Goal: Task Accomplishment & Management: Complete application form

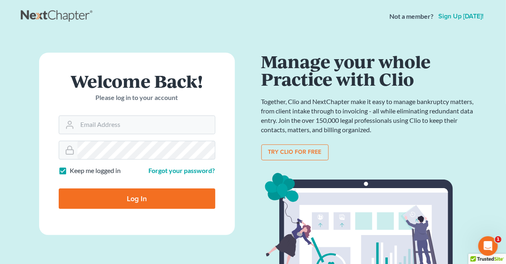
click at [70, 169] on label "Keep me logged in" at bounding box center [95, 170] width 51 height 9
click at [73, 169] on input "Keep me logged in" at bounding box center [75, 168] width 5 height 5
checkbox input "false"
click at [126, 120] on input "Email Address" at bounding box center [145, 125] width 137 height 18
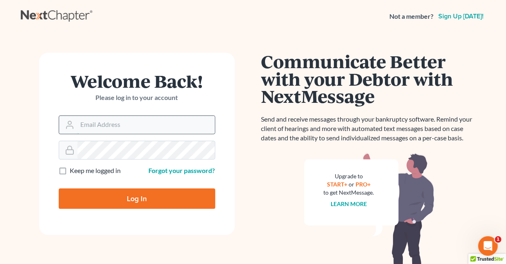
type input "holderesq_jh@bellsouth.net"
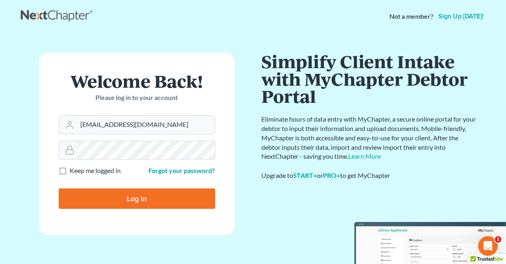
click at [139, 197] on input "Log In" at bounding box center [137, 198] width 157 height 20
type input "Thinking..."
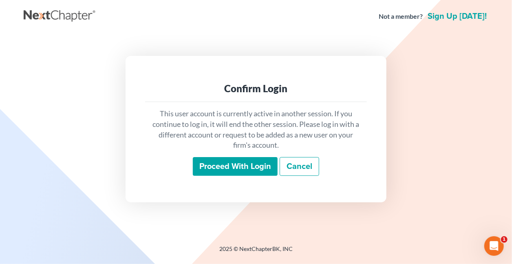
click at [214, 165] on input "Proceed with login" at bounding box center [235, 166] width 85 height 19
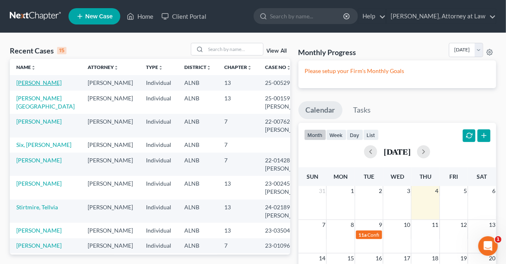
click at [37, 84] on link "Mack, Patrina" at bounding box center [38, 82] width 45 height 7
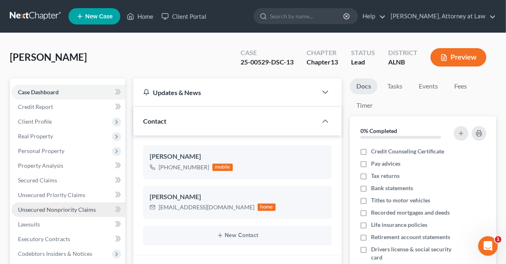
click at [45, 208] on span "Unsecured Nonpriority Claims" at bounding box center [57, 209] width 78 height 7
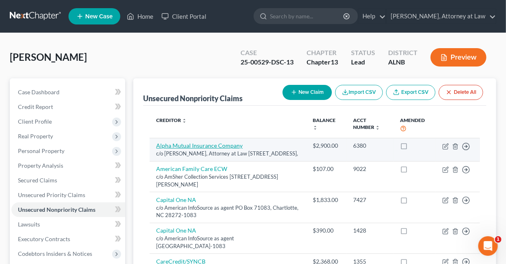
click at [161, 148] on link "Alpha Mutual Insurance Company" at bounding box center [199, 145] width 86 height 7
select select "4"
select select "0"
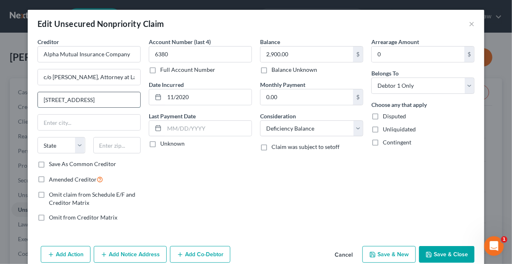
click at [106, 97] on input "1740 Oxmoor Road, Ste." at bounding box center [89, 99] width 102 height 15
type input "1740 Oxmoor Road, Suite 220"
click at [68, 54] on input "Alpha Mutual Insurance Company" at bounding box center [89, 54] width 103 height 16
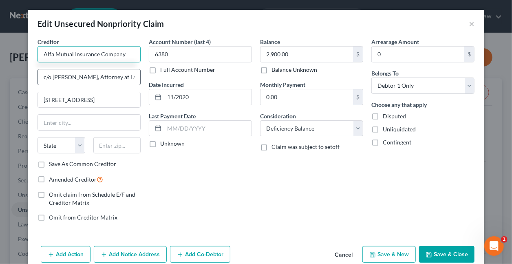
type input "Alfa Mutual Insurance Company"
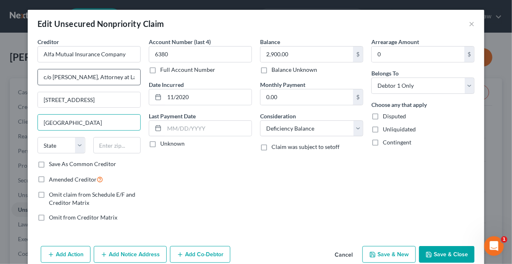
type input "Birmingham"
select select "0"
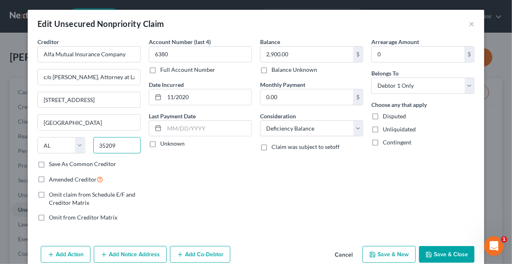
type input "35209"
click at [440, 250] on button "Save & Close" at bounding box center [446, 254] width 55 height 17
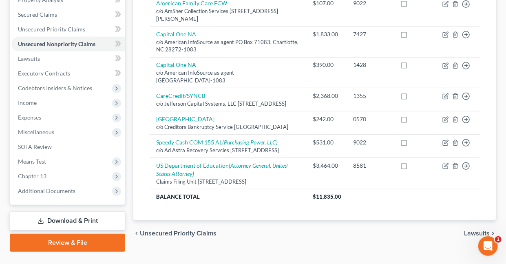
scroll to position [167, 0]
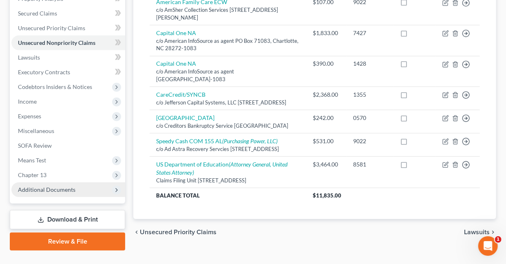
click at [62, 189] on span "Additional Documents" at bounding box center [46, 189] width 57 height 7
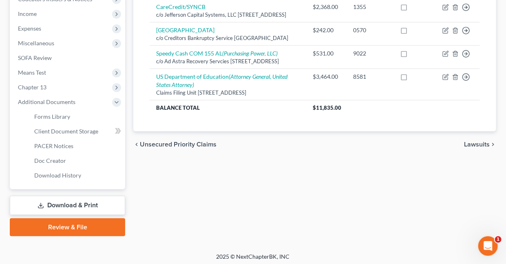
scroll to position [256, 0]
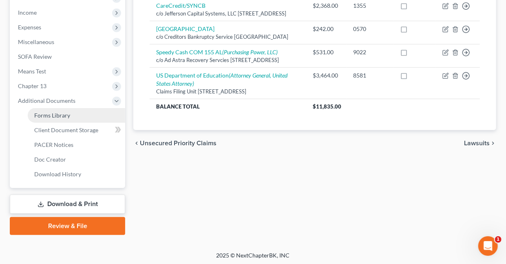
click at [62, 114] on span "Forms Library" at bounding box center [52, 115] width 36 height 7
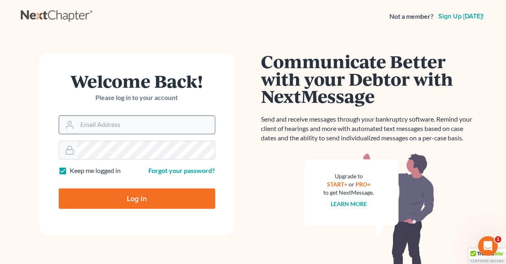
click at [95, 129] on input "Email Address" at bounding box center [145, 125] width 137 height 18
type input "holderesq_jh@bellsouth.net"
click at [70, 170] on label "Keep me logged in" at bounding box center [95, 170] width 51 height 9
click at [73, 170] on input "Keep me logged in" at bounding box center [75, 168] width 5 height 5
checkbox input "false"
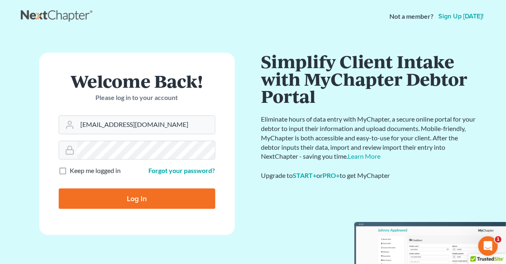
click at [140, 196] on input "Log In" at bounding box center [137, 198] width 157 height 20
type input "Thinking..."
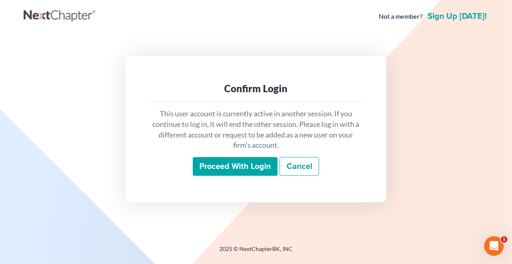
click at [217, 168] on input "Proceed with login" at bounding box center [235, 166] width 85 height 19
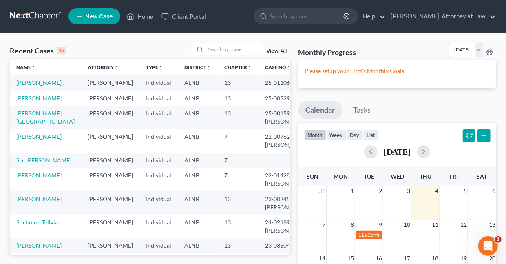
click at [29, 102] on link "Mack, Patrina" at bounding box center [38, 98] width 45 height 7
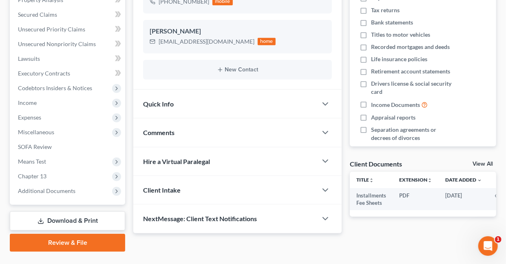
scroll to position [183, 0]
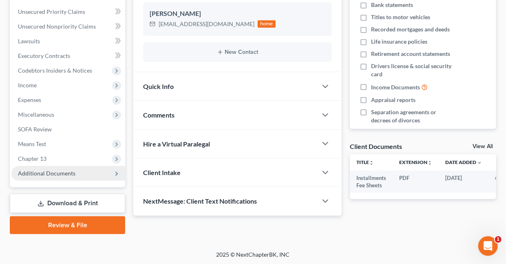
click at [70, 171] on span "Additional Documents" at bounding box center [46, 173] width 57 height 7
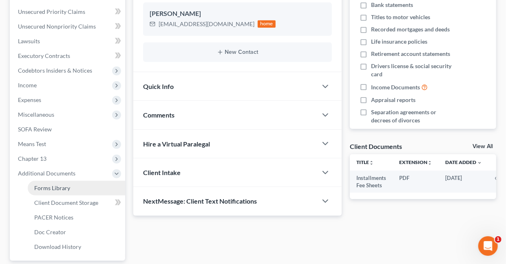
click at [56, 188] on span "Forms Library" at bounding box center [52, 187] width 36 height 7
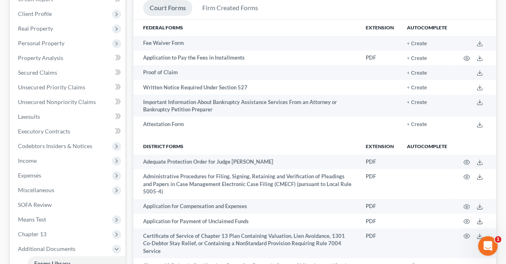
scroll to position [83, 0]
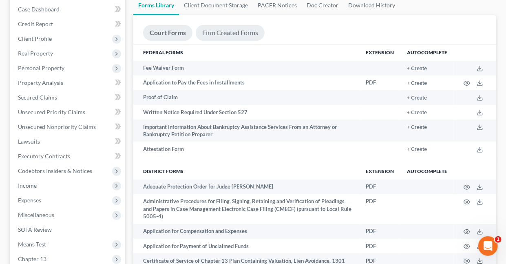
click at [234, 33] on link "Firm Created Forms" at bounding box center [230, 33] width 69 height 16
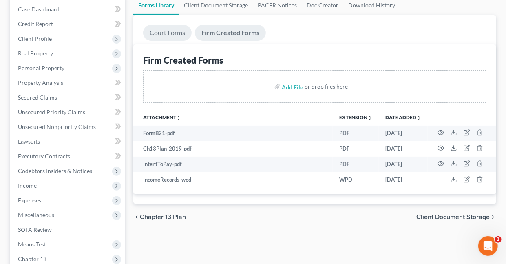
click at [184, 32] on link "Court Forms" at bounding box center [167, 33] width 49 height 16
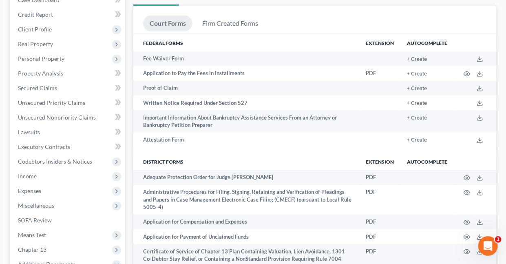
scroll to position [0, 0]
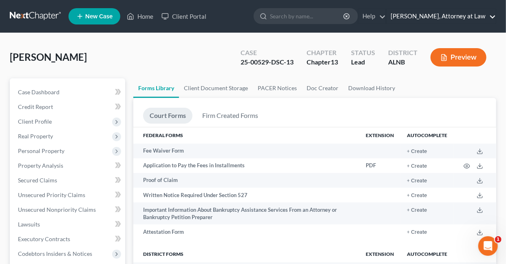
click at [492, 17] on link "[PERSON_NAME], Attorney at Law" at bounding box center [441, 16] width 109 height 15
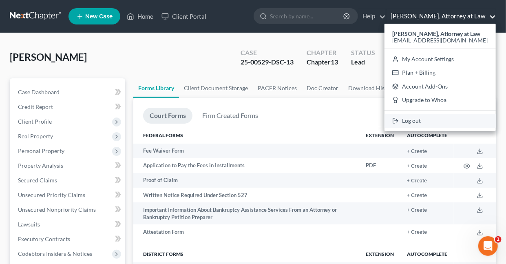
click at [427, 122] on link "Log out" at bounding box center [440, 121] width 111 height 14
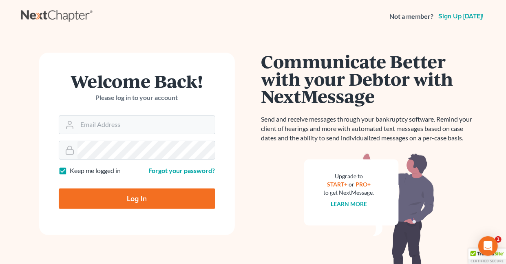
click at [70, 170] on label "Keep me logged in" at bounding box center [95, 170] width 51 height 9
click at [73, 170] on input "Keep me logged in" at bounding box center [75, 168] width 5 height 5
checkbox input "false"
click at [90, 127] on input "Email Address" at bounding box center [145, 125] width 137 height 18
type input "[EMAIL_ADDRESS][DOMAIN_NAME]"
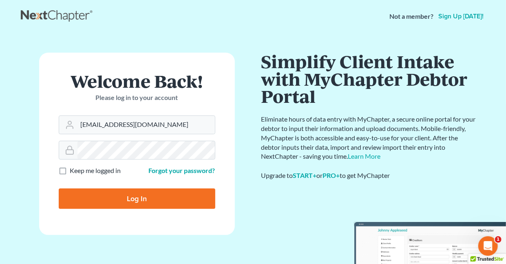
click at [146, 197] on input "Log In" at bounding box center [137, 198] width 157 height 20
type input "Thinking..."
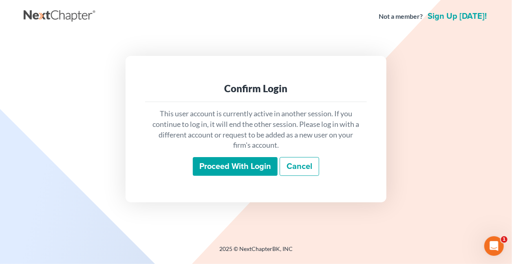
click at [228, 165] on input "Proceed with login" at bounding box center [235, 166] width 85 height 19
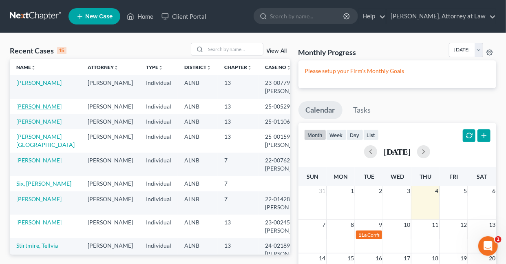
click at [37, 106] on link "[PERSON_NAME]" at bounding box center [38, 106] width 45 height 7
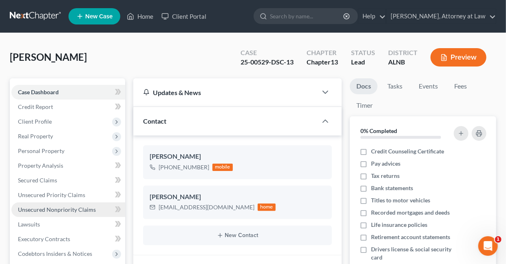
click at [43, 208] on span "Unsecured Nonpriority Claims" at bounding box center [57, 209] width 78 height 7
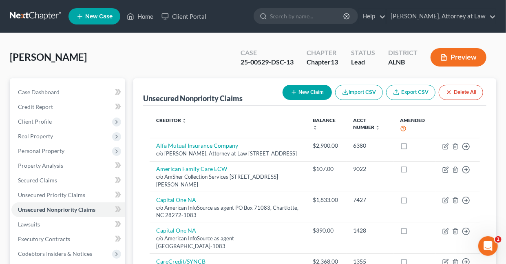
click at [456, 57] on button "Preview" at bounding box center [459, 57] width 56 height 18
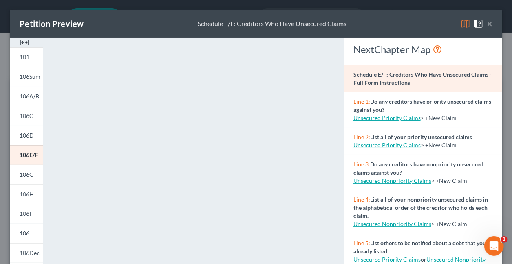
click at [461, 23] on img at bounding box center [466, 24] width 10 height 10
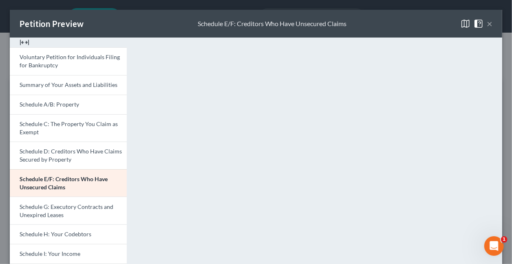
click at [487, 25] on button "×" at bounding box center [490, 24] width 6 height 10
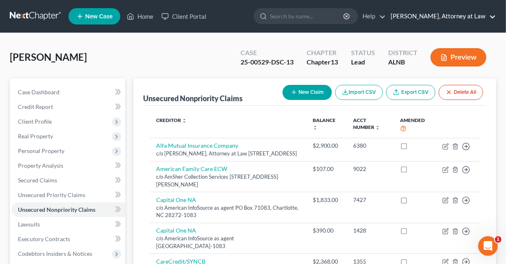
click at [491, 15] on link "Daisy M. Holder, Attorney at Law" at bounding box center [441, 16] width 109 height 15
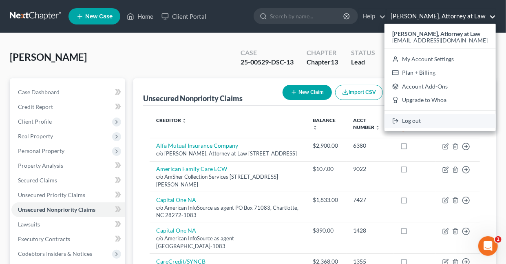
click at [429, 122] on link "Log out" at bounding box center [440, 121] width 111 height 14
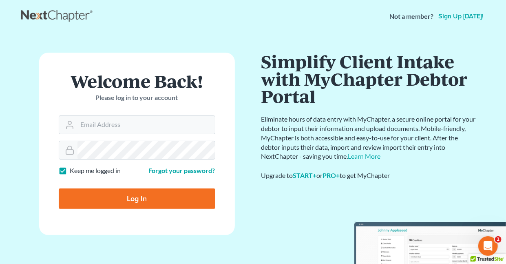
click at [70, 169] on label "Keep me logged in" at bounding box center [95, 170] width 51 height 9
click at [73, 169] on input "Keep me logged in" at bounding box center [75, 168] width 5 height 5
checkbox input "false"
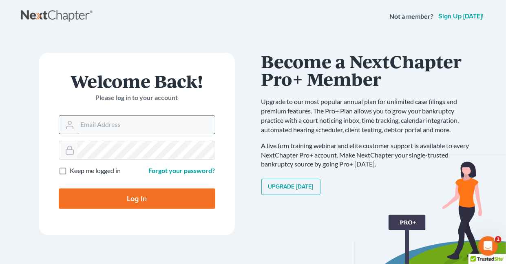
click at [118, 124] on input "Email Address" at bounding box center [145, 125] width 137 height 18
type input "holderesq_jh@bellsouth.net"
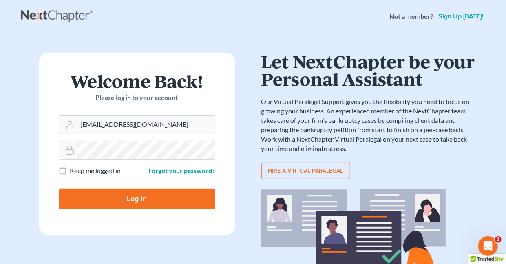
click at [135, 195] on input "Log In" at bounding box center [137, 198] width 157 height 20
type input "Thinking..."
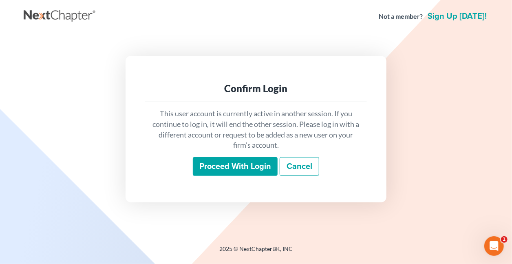
click at [248, 165] on input "Proceed with login" at bounding box center [235, 166] width 85 height 19
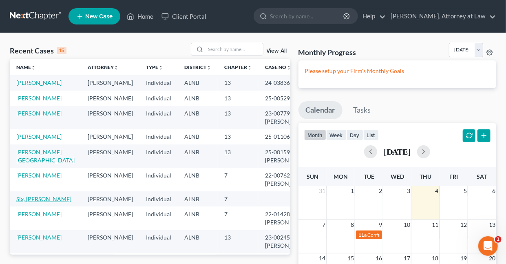
click at [43, 202] on link "Six, [PERSON_NAME]" at bounding box center [43, 198] width 55 height 7
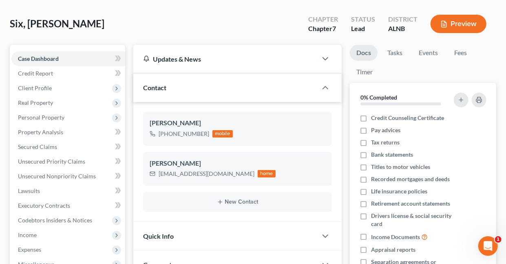
scroll to position [38, 0]
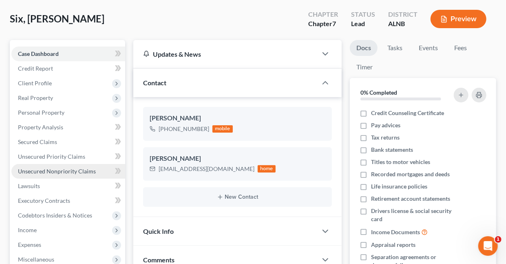
click at [34, 172] on span "Unsecured Nonpriority Claims" at bounding box center [57, 171] width 78 height 7
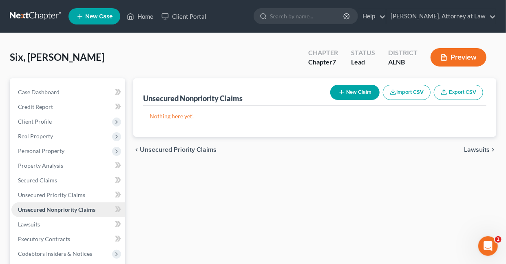
click at [41, 209] on span "Unsecured Nonpriority Claims" at bounding box center [56, 209] width 77 height 7
click at [365, 88] on button "New Claim" at bounding box center [354, 92] width 49 height 15
select select "0"
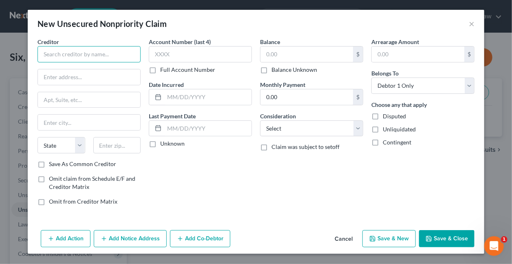
click at [119, 58] on input "text" at bounding box center [89, 54] width 103 height 16
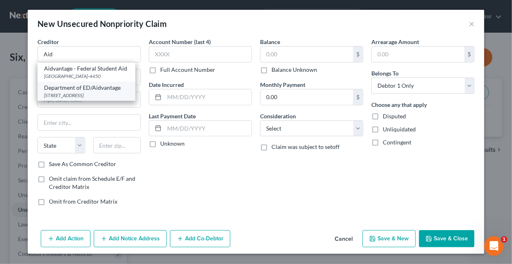
click at [98, 93] on div "[STREET_ADDRESS]" at bounding box center [86, 95] width 85 height 7
type input "Department of ED/Aidvantage"
type input "PO Box 300001"
type input "[GEOGRAPHIC_DATA]"
select select "45"
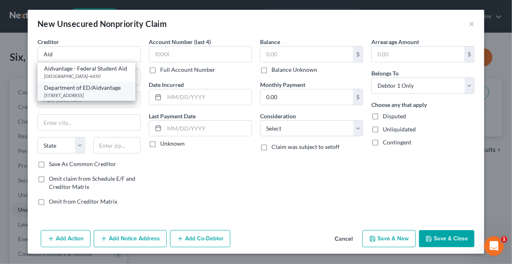
type input "75403-3001"
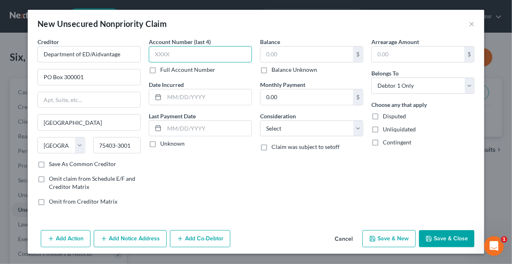
click at [183, 55] on input "text" at bounding box center [200, 54] width 103 height 16
type input "0240"
type input "06/2024"
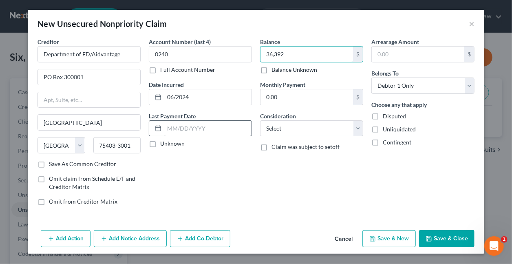
type input "36,392"
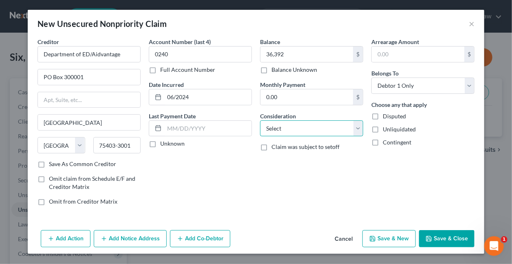
click at [275, 127] on select "Select Cable / Satellite Services Collection Agency Credit Card Debt Debt Couns…" at bounding box center [311, 128] width 103 height 16
select select "17"
click at [260, 120] on select "Select Cable / Satellite Services Collection Agency Credit Card Debt Debt Couns…" at bounding box center [311, 128] width 103 height 16
click at [145, 237] on button "Add Notice Address" at bounding box center [130, 238] width 73 height 17
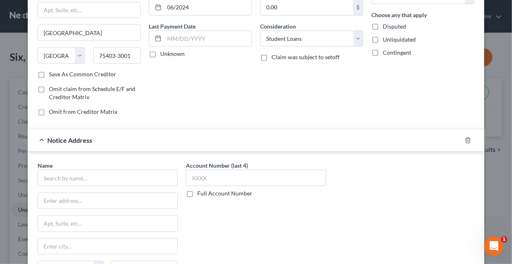
scroll to position [91, 0]
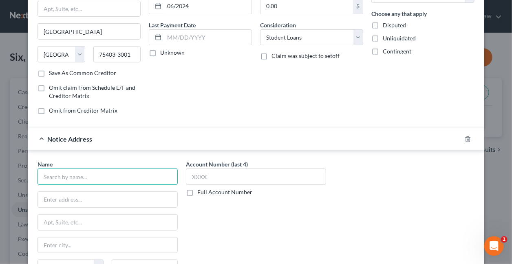
click at [119, 173] on input "text" at bounding box center [108, 176] width 140 height 16
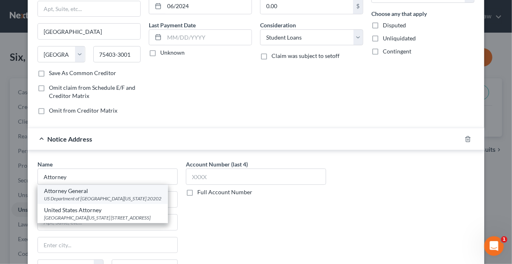
click at [72, 195] on div "US Department of [GEOGRAPHIC_DATA][US_STATE] 20202" at bounding box center [102, 198] width 117 height 7
type input "Attorney General"
type input "US Department of Justice"
type input "[GEOGRAPHIC_DATA]"
type input "[US_STATE]"
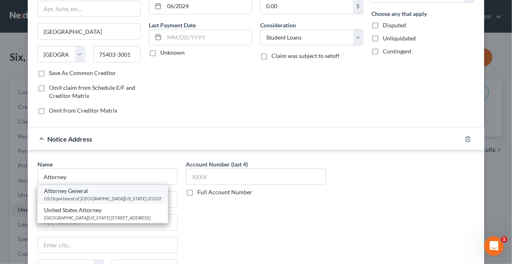
select select "8"
type input "20202"
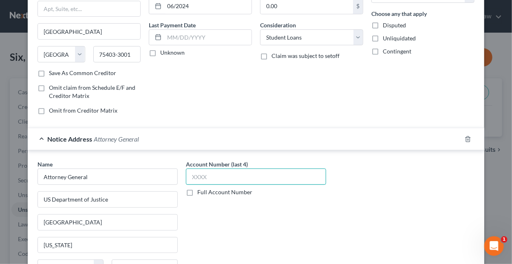
click at [212, 176] on input "text" at bounding box center [256, 176] width 140 height 16
type input "1695"
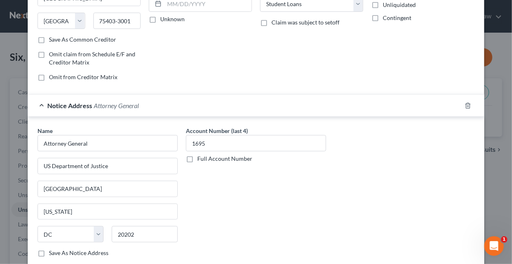
scroll to position [173, 0]
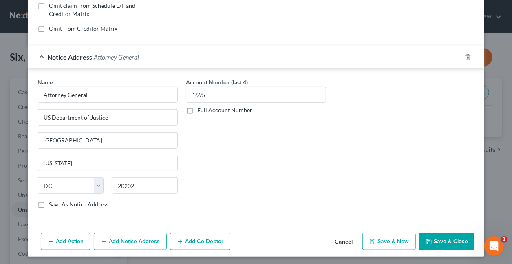
click at [125, 237] on button "Add Notice Address" at bounding box center [130, 241] width 73 height 17
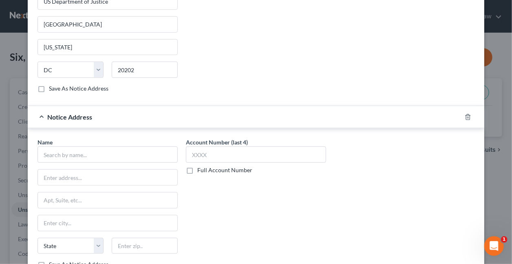
scroll to position [301, 0]
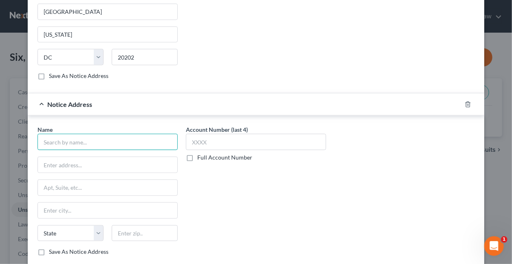
click at [103, 140] on input "text" at bounding box center [108, 142] width 140 height 16
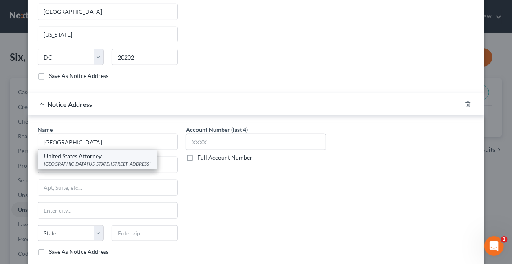
click at [77, 160] on div "[GEOGRAPHIC_DATA][US_STATE] [STREET_ADDRESS]" at bounding box center [97, 163] width 106 height 7
type input "United States Attorney"
type input "Northern District of [US_STATE]"
type input "[STREET_ADDRESS]"
type input "[GEOGRAPHIC_DATA]"
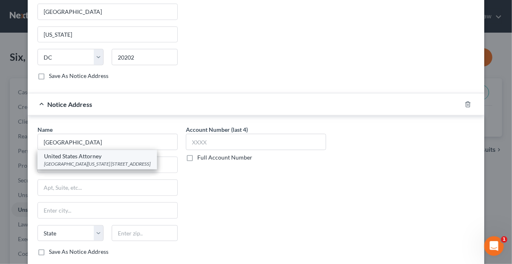
select select "0"
type input "35203"
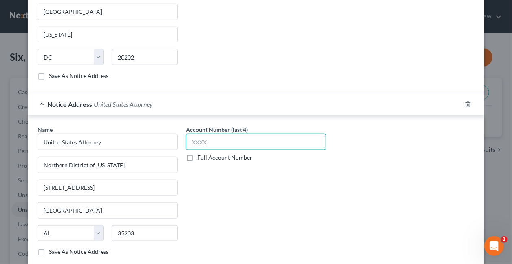
click at [209, 141] on input "text" at bounding box center [256, 142] width 140 height 16
type input "1695"
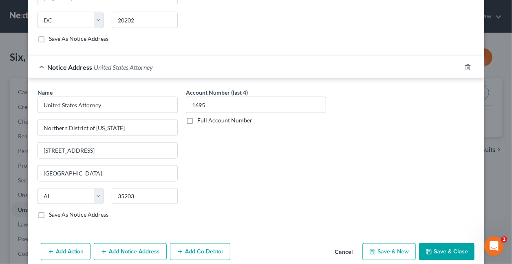
scroll to position [347, 0]
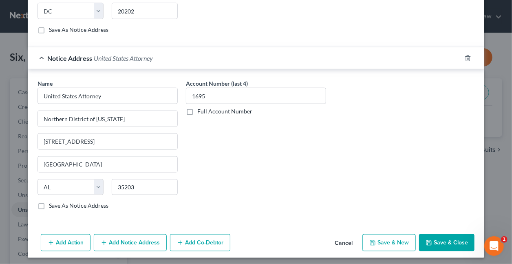
click at [388, 241] on button "Save & New" at bounding box center [388, 242] width 53 height 17
select select "0"
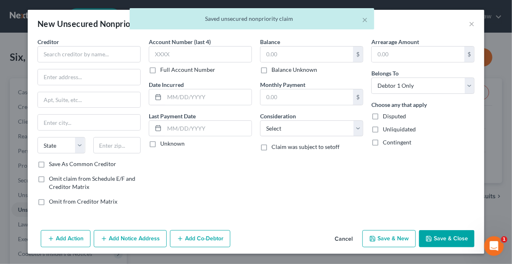
type input "36,392.00"
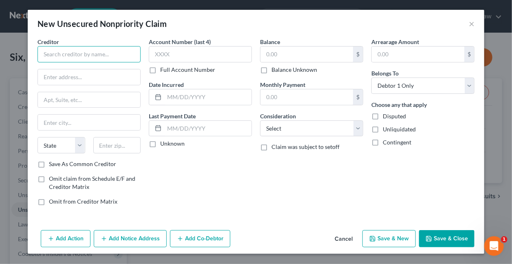
click at [131, 54] on input "text" at bounding box center [89, 54] width 103 height 16
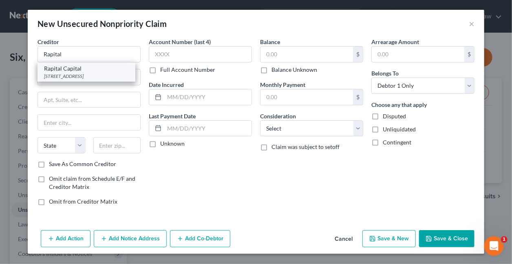
click at [111, 80] on div "[STREET_ADDRESS]" at bounding box center [86, 76] width 85 height 7
type input "Rapital Capital"
type input "[STREET_ADDRESS]"
type input "Kahnawake [GEOGRAPHIC_DATA]"
type input "[GEOGRAPHIC_DATA] [GEOGRAPHIC_DATA]"
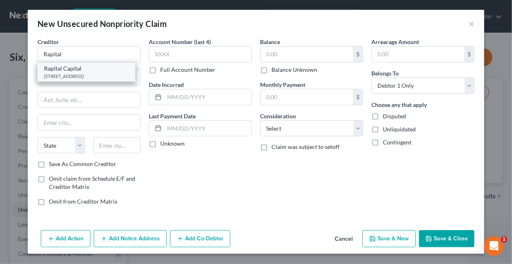
type input "JOL1B0"
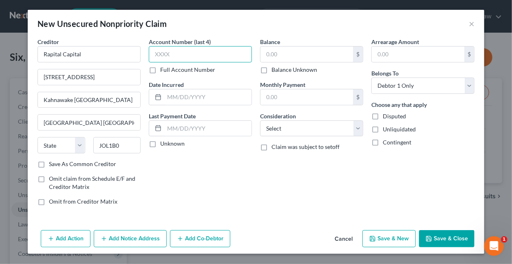
click at [196, 55] on input "text" at bounding box center [200, 54] width 103 height 16
type input "1695"
type input "06/2024"
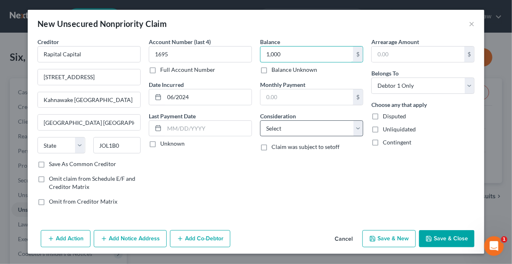
type input "1,000"
click at [277, 126] on select "Select Cable / Satellite Services Collection Agency Credit Card Debt Debt Couns…" at bounding box center [311, 128] width 103 height 16
select select "10"
click at [260, 120] on select "Select Cable / Satellite Services Collection Agency Credit Card Debt Debt Couns…" at bounding box center [311, 128] width 103 height 16
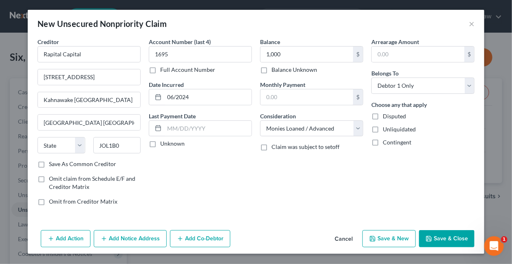
click at [393, 236] on button "Save & New" at bounding box center [388, 238] width 53 height 17
select select "0"
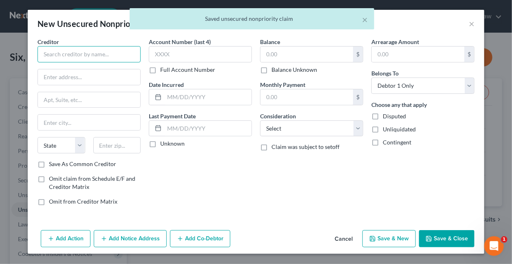
click at [108, 54] on input "text" at bounding box center [89, 54] width 103 height 16
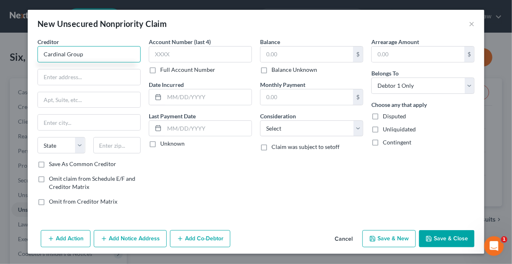
type input "Cardinal Group"
type input "745 Tamaha Trace NE"
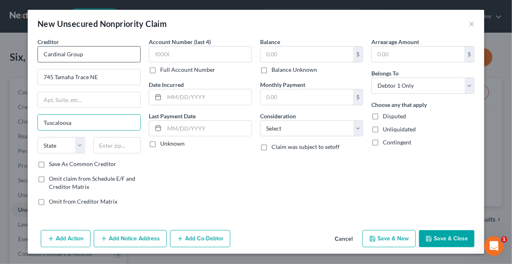
type input "Tuscaloosa"
select select "0"
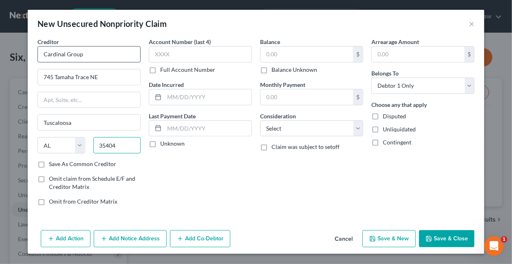
type input "35404"
type input "1695"
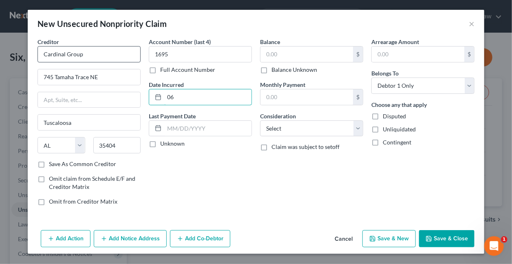
type input "0"
type input "1"
type input "02/2024"
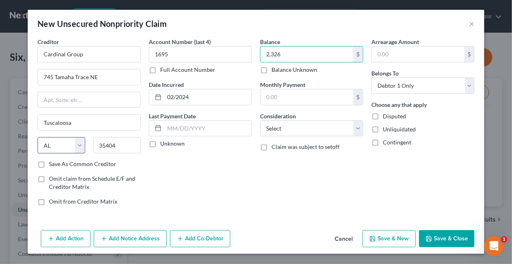
type input "2,326"
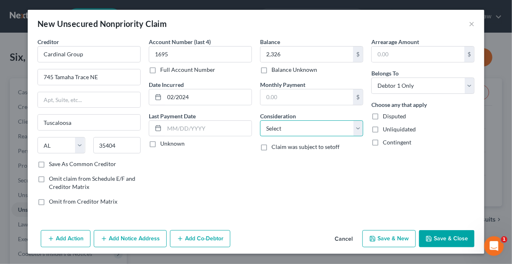
click at [290, 128] on select "Select Cable / Satellite Services Collection Agency Credit Card Debt Debt Couns…" at bounding box center [311, 128] width 103 height 16
select select "4"
click at [260, 120] on select "Select Cable / Satellite Services Collection Agency Credit Card Debt Debt Couns…" at bounding box center [311, 128] width 103 height 16
click at [394, 240] on button "Save & New" at bounding box center [388, 238] width 53 height 17
select select "0"
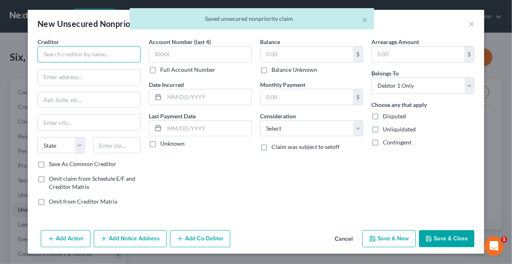
click at [62, 51] on input "text" at bounding box center [89, 54] width 103 height 16
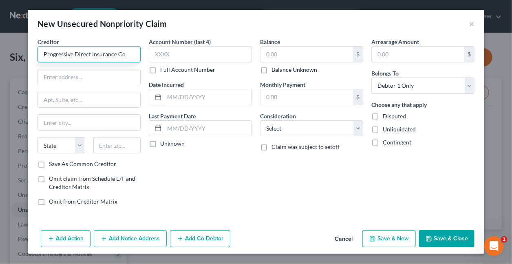
type input "Progressive Direct Insurance Co."
type input "PO Box 31260"
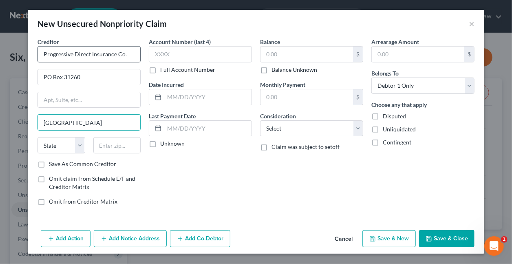
type input "[GEOGRAPHIC_DATA]"
select select "9"
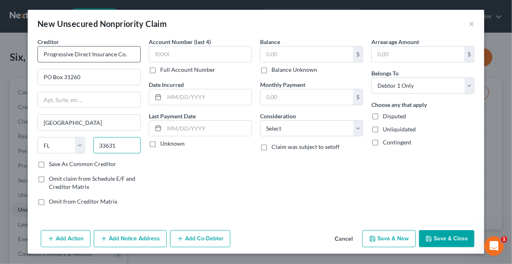
type input "33631"
type input "2806"
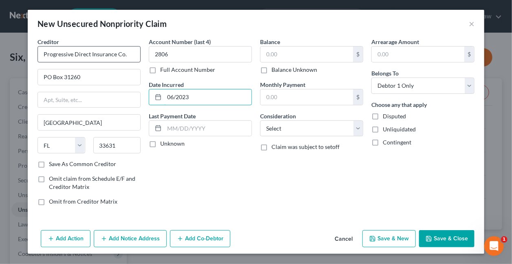
type input "06/2023"
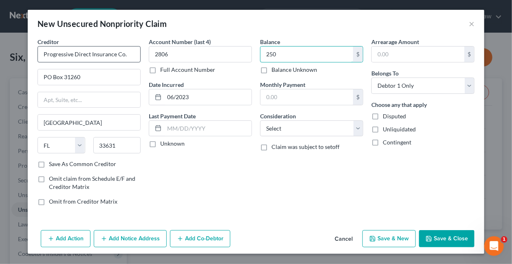
type input "250"
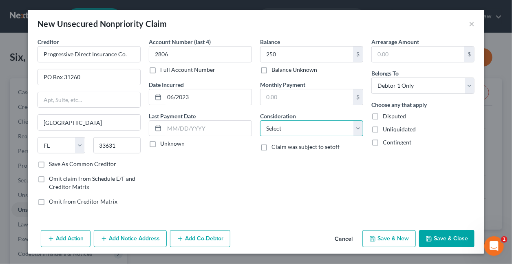
click at [287, 126] on select "Select Cable / Satellite Services Collection Agency Credit Card Debt Debt Couns…" at bounding box center [311, 128] width 103 height 16
select select "4"
click at [260, 120] on select "Select Cable / Satellite Services Collection Agency Credit Card Debt Debt Couns…" at bounding box center [311, 128] width 103 height 16
click at [378, 239] on button "Save & New" at bounding box center [388, 238] width 53 height 17
select select "0"
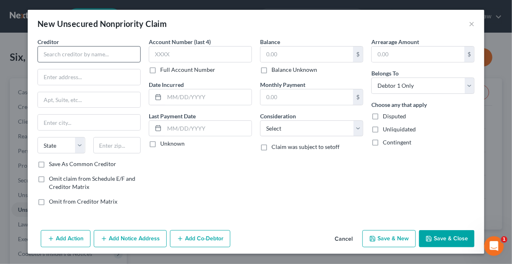
type input "250.00"
type input "0.00"
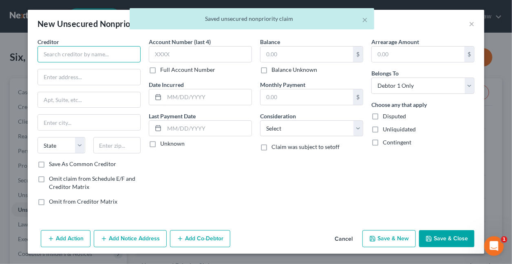
click at [128, 54] on input "text" at bounding box center [89, 54] width 103 height 16
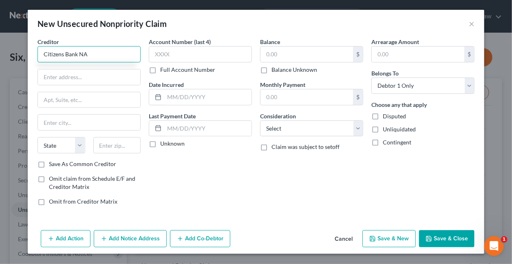
type input "Citizens Bank NA"
type input "c/o MRS BPO, LLC"
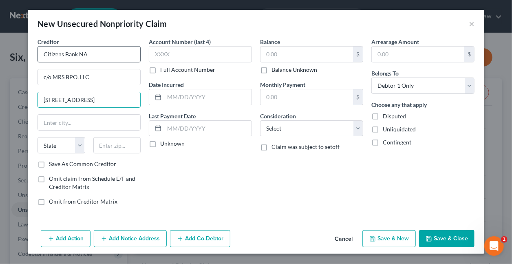
type input "[STREET_ADDRESS]"
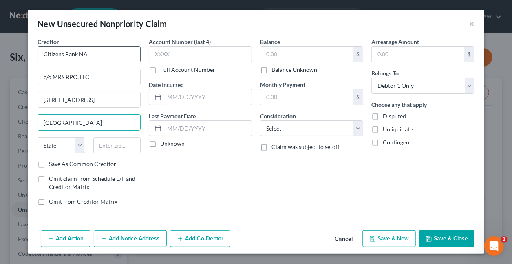
type input "[GEOGRAPHIC_DATA]"
select select "33"
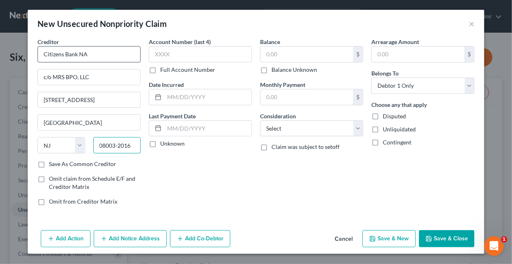
type input "08003-2016"
type input "4479"
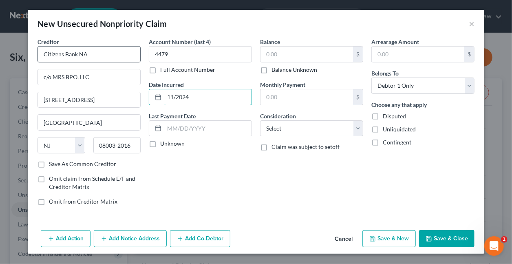
type input "11/2024"
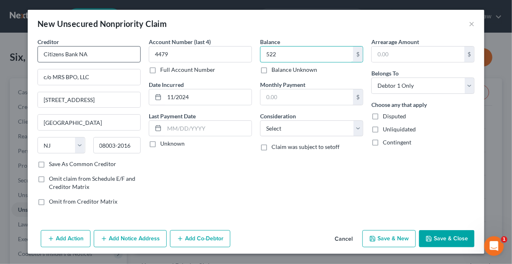
type input "522"
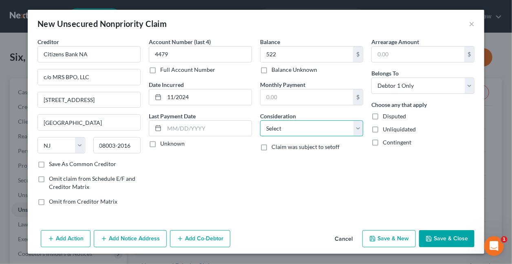
click at [275, 129] on select "Select Cable / Satellite Services Collection Agency Credit Card Debt Debt Couns…" at bounding box center [311, 128] width 103 height 16
select select "2"
click at [260, 120] on select "Select Cable / Satellite Services Collection Agency Credit Card Debt Debt Couns…" at bounding box center [311, 128] width 103 height 16
click at [398, 237] on button "Save & New" at bounding box center [388, 238] width 53 height 17
select select "0"
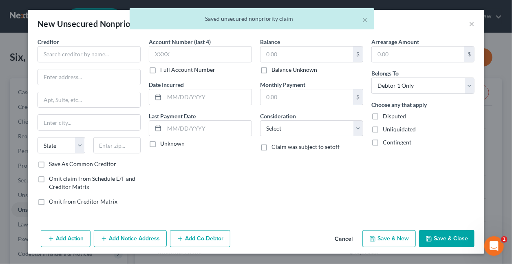
type input "522.00"
type input "0.00"
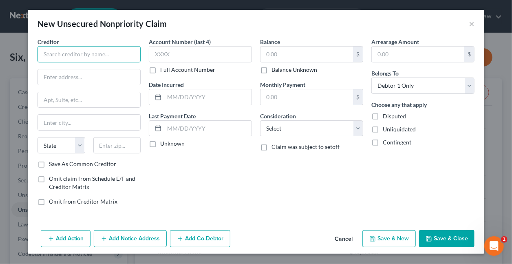
click at [98, 48] on input "text" at bounding box center [89, 54] width 103 height 16
type input "U"
type input "t"
type input "The [GEOGRAPHIC_DATA][US_STATE]"
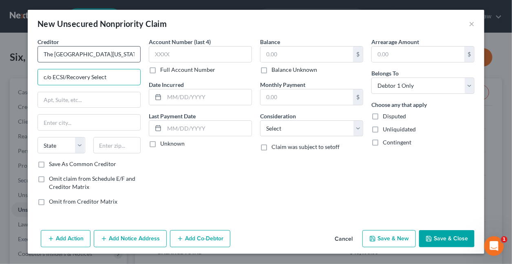
type input "c/o ECSI/Recovery Select"
type input "PO Box 1158"
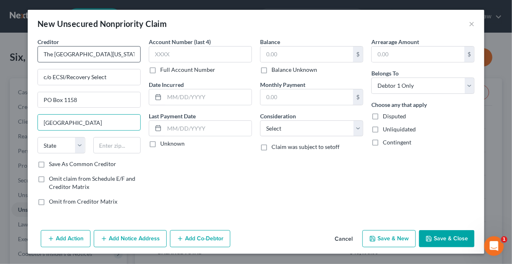
type input "[GEOGRAPHIC_DATA]"
select select "39"
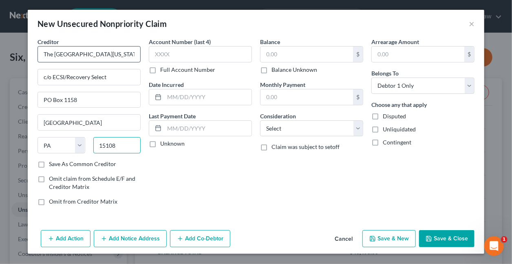
type input "15108"
click at [84, 121] on input "[GEOGRAPHIC_DATA]" at bounding box center [89, 122] width 102 height 15
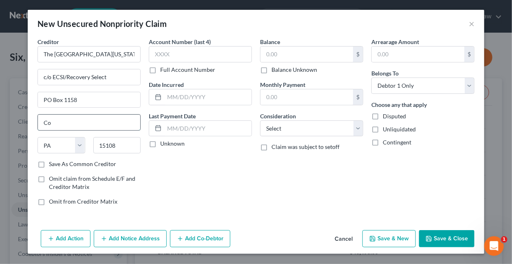
type input "C"
type input "[GEOGRAPHIC_DATA]"
click at [200, 53] on input "text" at bounding box center [200, 54] width 103 height 16
type input "5037"
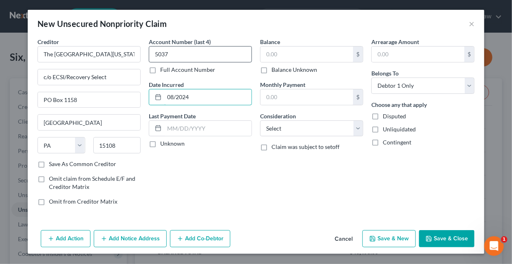
type input "08/2024"
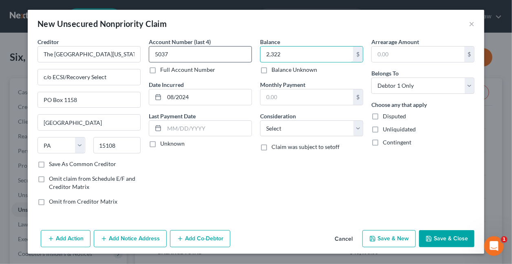
type input "2,322"
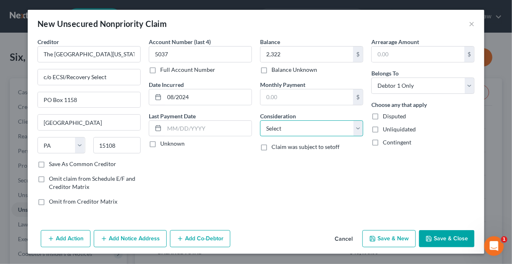
click at [274, 129] on select "Select Cable / Satellite Services Collection Agency Credit Card Debt Debt Couns…" at bounding box center [311, 128] width 103 height 16
select select "1"
click at [260, 120] on select "Select Cable / Satellite Services Collection Agency Credit Card Debt Debt Couns…" at bounding box center [311, 128] width 103 height 16
click at [382, 238] on button "Save & New" at bounding box center [388, 238] width 53 height 17
select select "0"
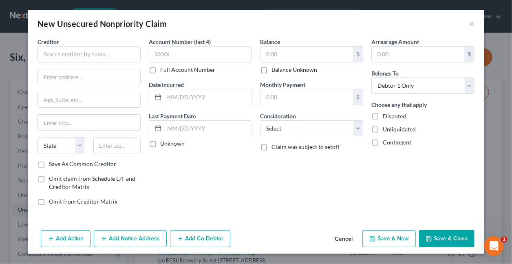
click at [350, 239] on button "Cancel" at bounding box center [343, 239] width 31 height 16
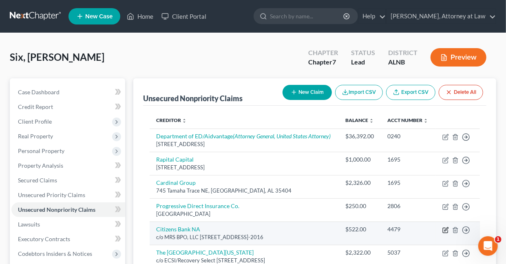
click at [446, 231] on icon "button" at bounding box center [446, 229] width 4 height 4
select select "33"
select select "2"
select select "0"
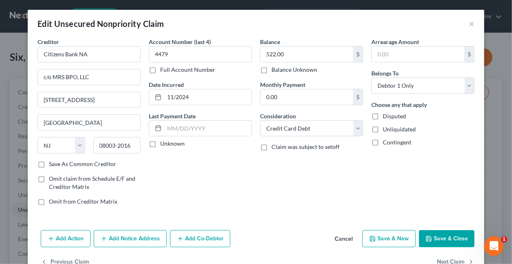
click at [133, 240] on button "Add Notice Address" at bounding box center [130, 238] width 73 height 17
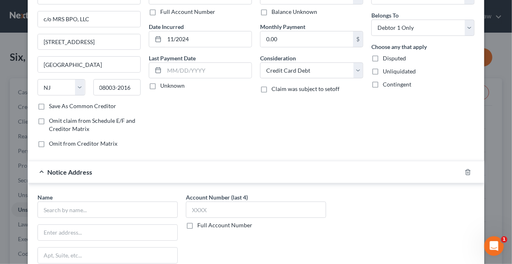
scroll to position [136, 0]
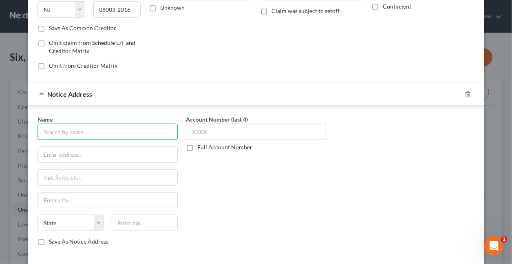
click at [104, 128] on input "text" at bounding box center [108, 132] width 140 height 16
type input "Citizens Bank NA"
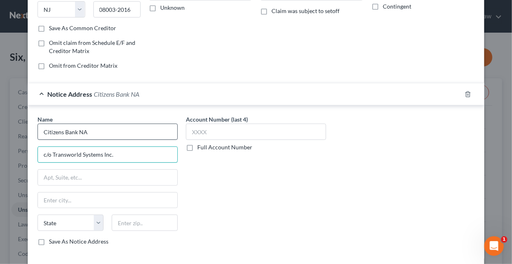
type input "c/o Transworld Systems Inc."
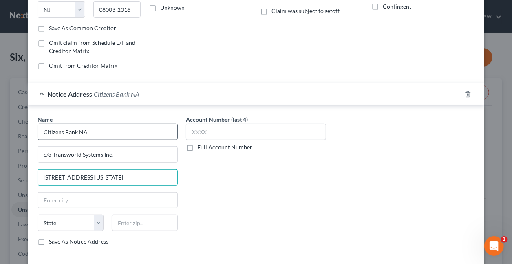
type input "[STREET_ADDRESS][US_STATE]"
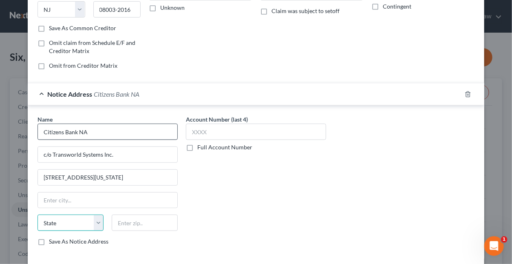
select select "9"
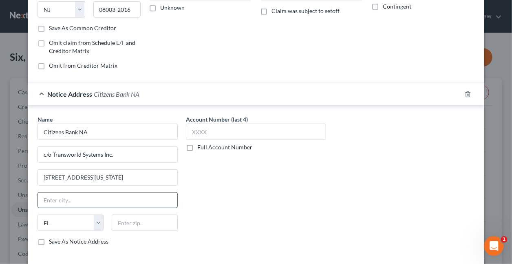
click at [93, 201] on input "text" at bounding box center [107, 199] width 139 height 15
type input "FT [US_STATE]"
select select "39"
type input "19034"
type input "[GEOGRAPHIC_DATA][US_STATE]"
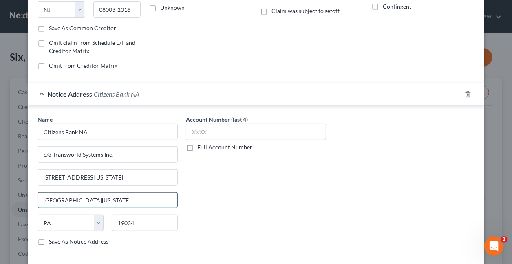
click at [90, 199] on input "[GEOGRAPHIC_DATA][US_STATE]" at bounding box center [107, 199] width 139 height 15
click at [221, 130] on input "text" at bounding box center [256, 132] width 140 height 16
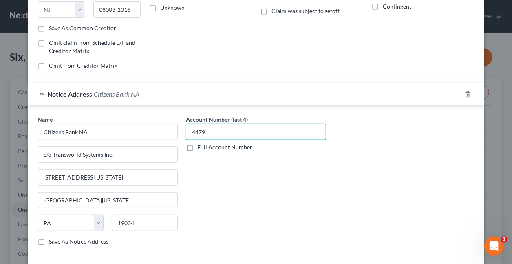
type input "4479"
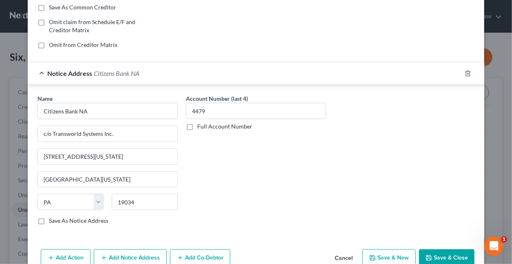
scroll to position [196, 0]
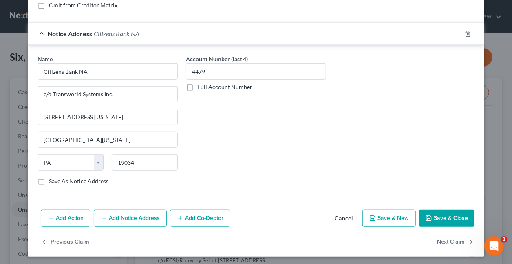
click at [442, 215] on button "Save & Close" at bounding box center [446, 218] width 55 height 17
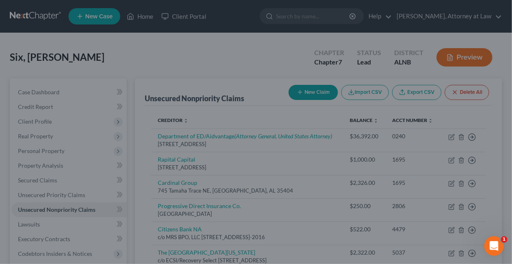
scroll to position [0, 0]
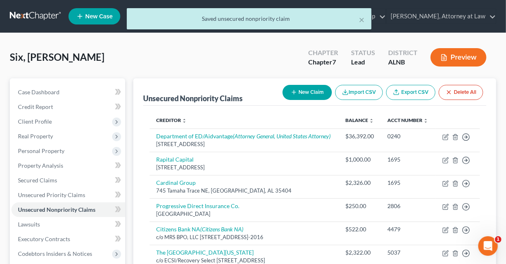
click at [307, 92] on button "New Claim" at bounding box center [307, 92] width 49 height 15
select select "0"
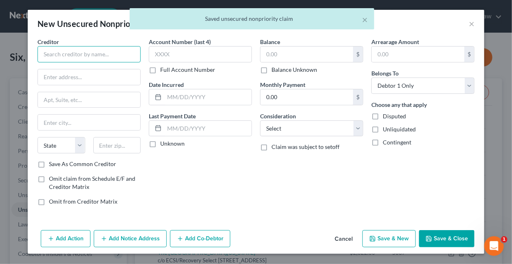
click at [58, 54] on input "text" at bounding box center [89, 54] width 103 height 16
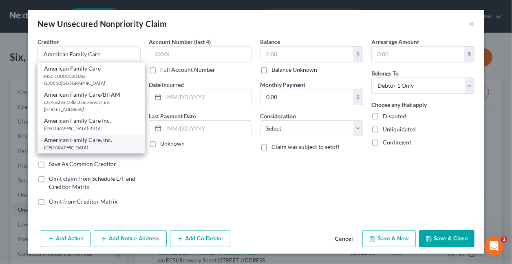
click at [90, 144] on div "American Family Care, Inc." at bounding box center [91, 140] width 94 height 8
type input "American Family Care, Inc."
type input "PO Box 930196"
type input "[GEOGRAPHIC_DATA]"
select select "10"
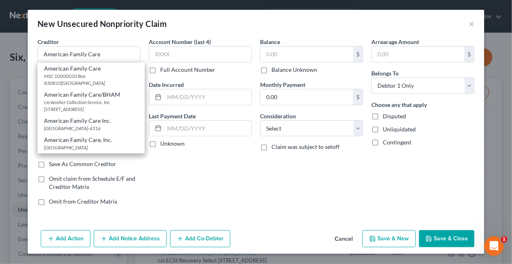
type input "31193"
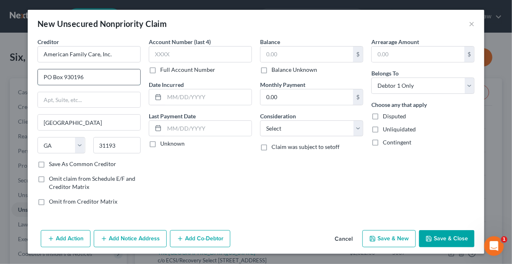
click at [108, 74] on input "PO Box 930196" at bounding box center [89, 76] width 102 height 15
type input "PO Box 748361"
type input "30374-8361"
type input "6033"
type input "07/2023"
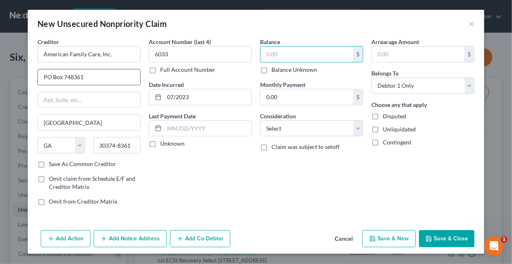
type input "2"
type input "141"
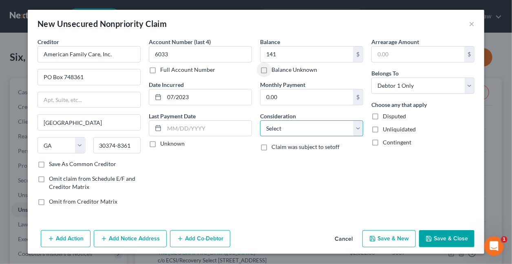
click at [286, 127] on select "Select Cable / Satellite Services Collection Agency Credit Card Debt Debt Couns…" at bounding box center [311, 128] width 103 height 16
select select "9"
click at [260, 120] on select "Select Cable / Satellite Services Collection Agency Credit Card Debt Debt Couns…" at bounding box center [311, 128] width 103 height 16
click at [398, 239] on button "Save & New" at bounding box center [388, 238] width 53 height 17
select select "0"
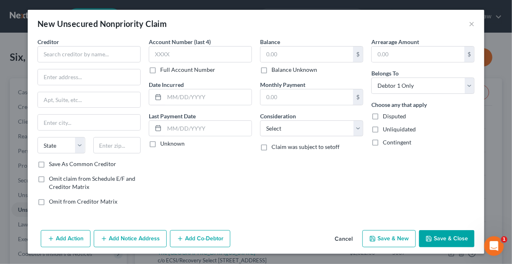
type input "141.00"
click at [90, 57] on input "text" at bounding box center [89, 54] width 103 height 16
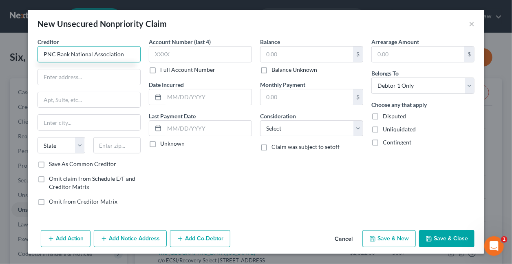
type input "PNC Bank National Association"
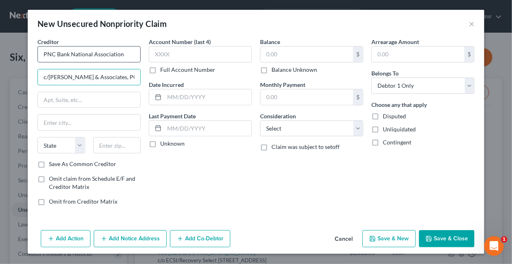
type input "c/[PERSON_NAME] & Associates, PC"
type input "[STREET_ADDRESS]"
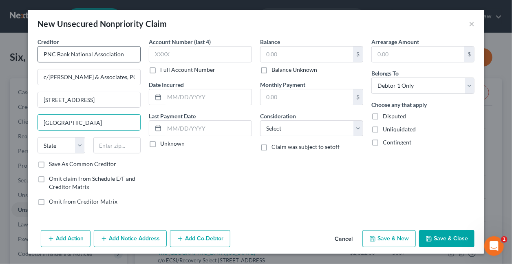
type input "[GEOGRAPHIC_DATA]"
select select "0"
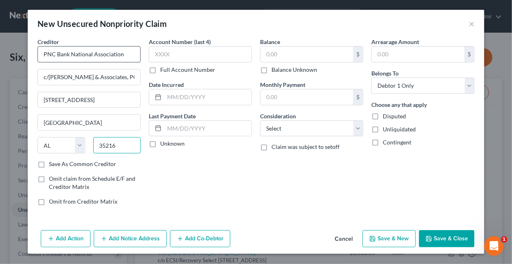
type input "35216"
type input "[GEOGRAPHIC_DATA]"
type input "0779"
type input "0"
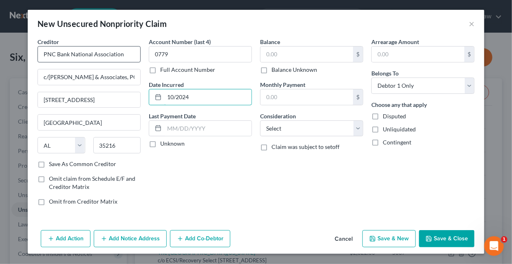
type input "10/2024"
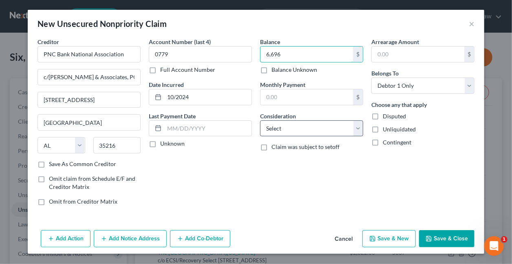
type input "6,696"
click at [285, 125] on select "Select Cable / Satellite Services Collection Agency Credit Card Debt Debt Couns…" at bounding box center [311, 128] width 103 height 16
select select "10"
click at [260, 120] on select "Select Cable / Satellite Services Collection Agency Credit Card Debt Debt Couns…" at bounding box center [311, 128] width 103 height 16
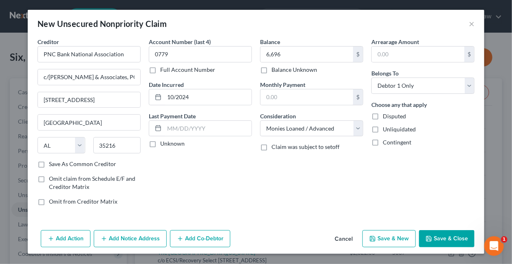
click at [398, 239] on button "Save & New" at bounding box center [388, 238] width 53 height 17
select select "0"
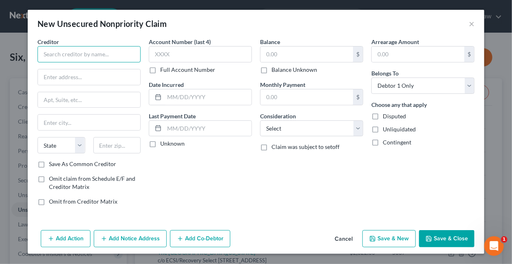
click at [107, 56] on input "text" at bounding box center [89, 54] width 103 height 16
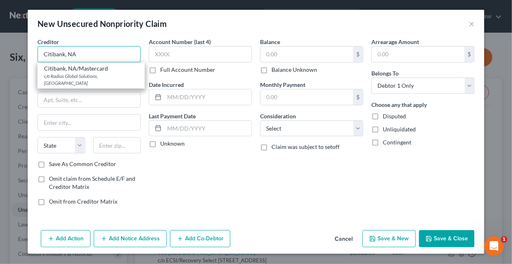
type input "Citibank, NA"
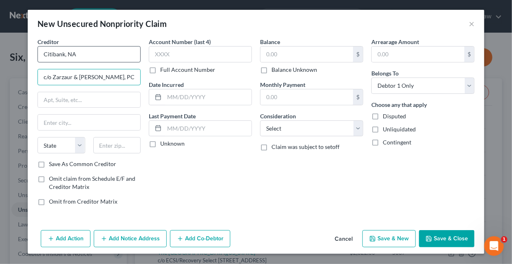
type input "c/o Zarzaur & [PERSON_NAME], PC"
type input "PO Box 11366"
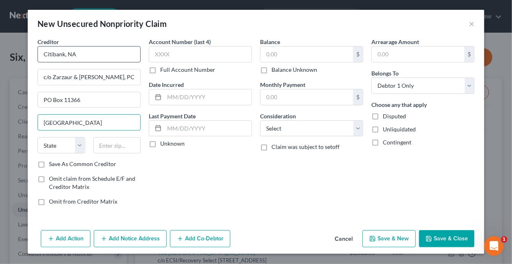
type input "[GEOGRAPHIC_DATA]"
select select "0"
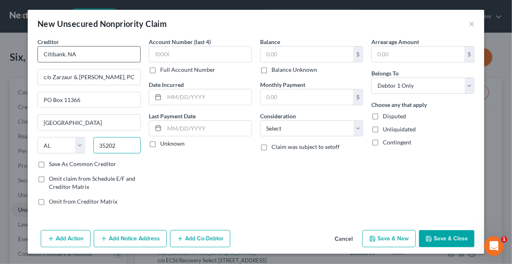
type input "35202"
type input "2046"
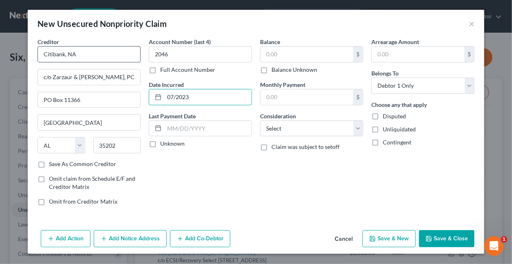
type input "07/2023"
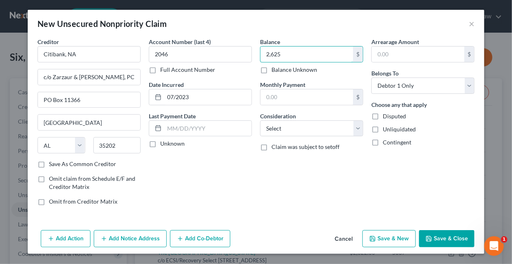
type input "2,625"
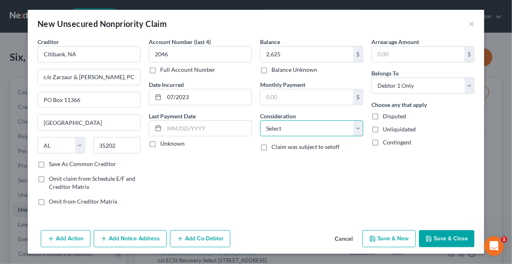
click at [269, 126] on select "Select Cable / Satellite Services Collection Agency Credit Card Debt Debt Couns…" at bounding box center [311, 128] width 103 height 16
select select "2"
click at [260, 120] on select "Select Cable / Satellite Services Collection Agency Credit Card Debt Debt Couns…" at bounding box center [311, 128] width 103 height 16
click at [387, 235] on button "Save & New" at bounding box center [388, 238] width 53 height 17
select select "0"
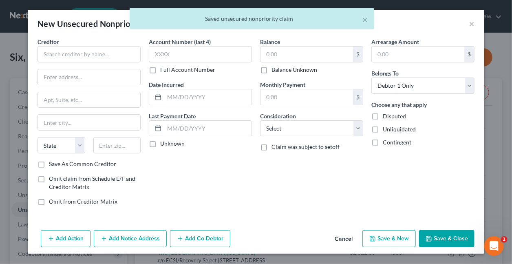
type input "2,625.00"
type input "0.00"
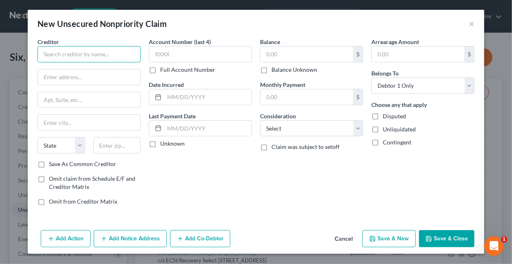
click at [112, 54] on input "text" at bounding box center [89, 54] width 103 height 16
click at [130, 53] on input "American Express National BAnk" at bounding box center [89, 54] width 103 height 16
type input "American Express National Bank"
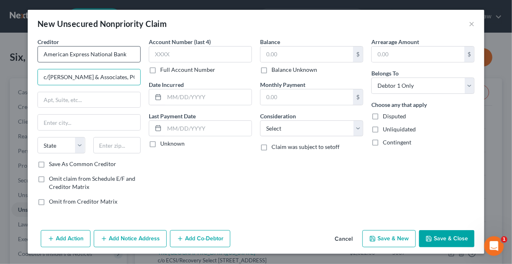
type input "c/[PERSON_NAME] & Associates, PC"
type input "[STREET_ADDRESS]"
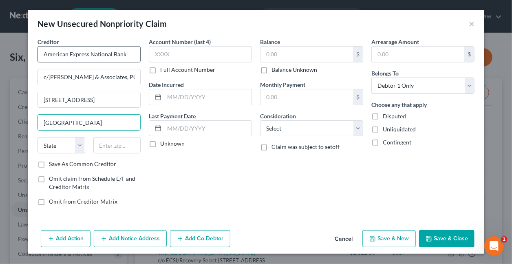
type input "[GEOGRAPHIC_DATA]"
select select "0"
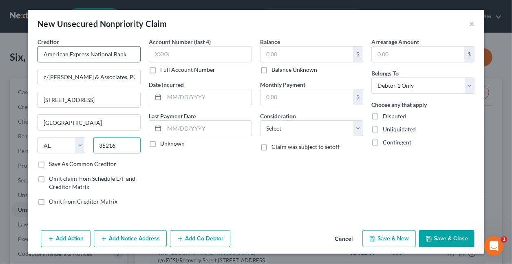
type input "35216"
type input "[GEOGRAPHIC_DATA]"
type input "0946"
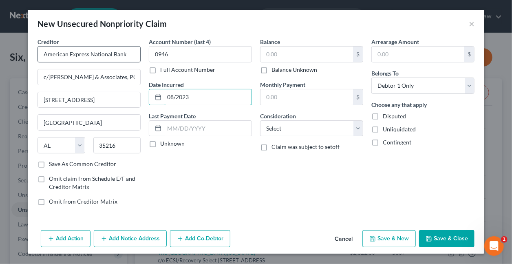
type input "08/2023"
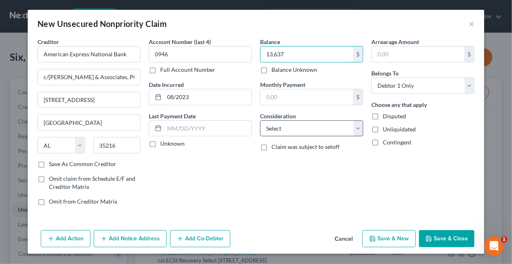
type input "13,637"
click at [290, 126] on select "Select Cable / Satellite Services Collection Agency Credit Card Debt Debt Couns…" at bounding box center [311, 128] width 103 height 16
select select "2"
click at [260, 120] on select "Select Cable / Satellite Services Collection Agency Credit Card Debt Debt Couns…" at bounding box center [311, 128] width 103 height 16
click at [106, 237] on icon "button" at bounding box center [104, 238] width 7 height 7
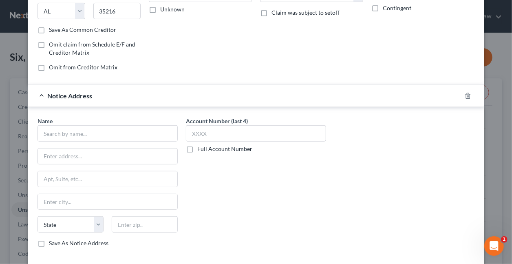
scroll to position [168, 0]
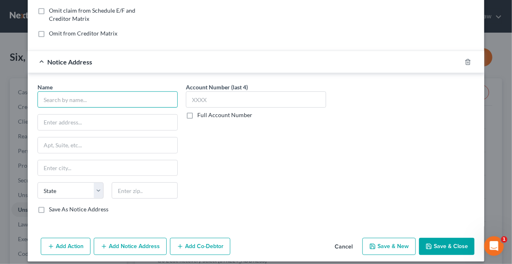
click at [127, 100] on input "text" at bounding box center [108, 99] width 140 height 16
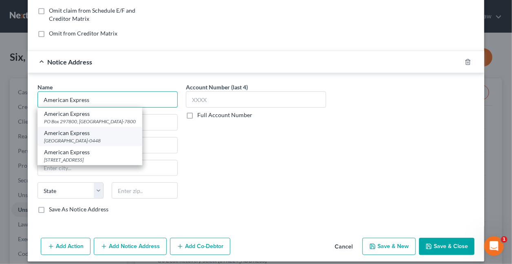
type input "American Express"
click at [80, 137] on div "[GEOGRAPHIC_DATA]-0448" at bounding box center [90, 140] width 92 height 7
type input "PO Box 650448"
type input "[GEOGRAPHIC_DATA]"
select select "45"
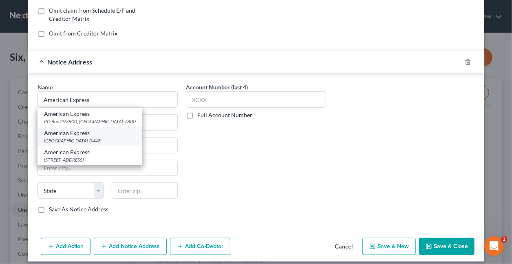
type input "75265-0448"
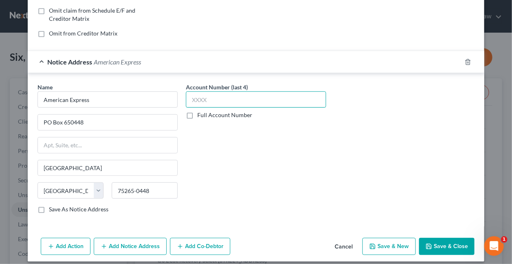
click at [230, 95] on input "text" at bounding box center [256, 99] width 140 height 16
type input "3583"
click at [396, 243] on button "Save & New" at bounding box center [388, 246] width 53 height 17
select select "0"
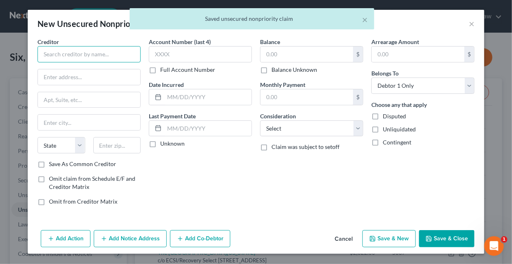
click at [126, 57] on input "text" at bounding box center [89, 54] width 103 height 16
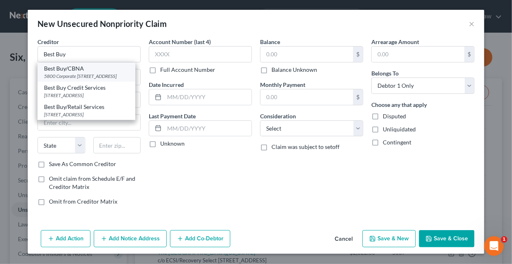
click at [86, 75] on div "5800 Corporate [STREET_ADDRESS]" at bounding box center [86, 76] width 85 height 7
type input "Best Buy/CBNA"
type input "5800 Corporate PL M C 234 Mail Code 234"
type input "[GEOGRAPHIC_DATA]"
select select "43"
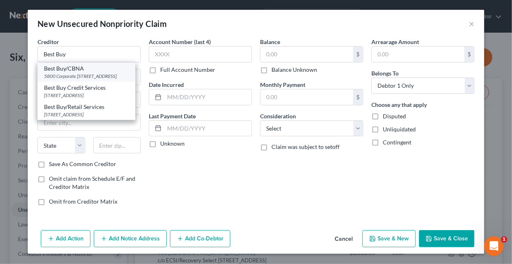
type input "57108"
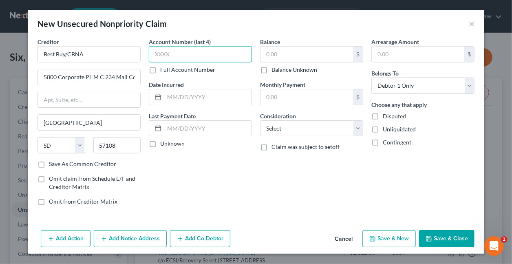
click at [186, 55] on input "text" at bounding box center [200, 54] width 103 height 16
type input "8116"
type input "07/2023"
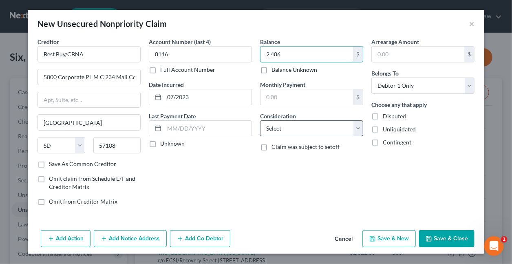
type input "2,486"
click at [325, 125] on select "Select Cable / Satellite Services Collection Agency Credit Card Debt Debt Couns…" at bounding box center [311, 128] width 103 height 16
select select "2"
click at [260, 120] on select "Select Cable / Satellite Services Collection Agency Credit Card Debt Debt Couns…" at bounding box center [311, 128] width 103 height 16
click at [134, 236] on button "Add Notice Address" at bounding box center [130, 238] width 73 height 17
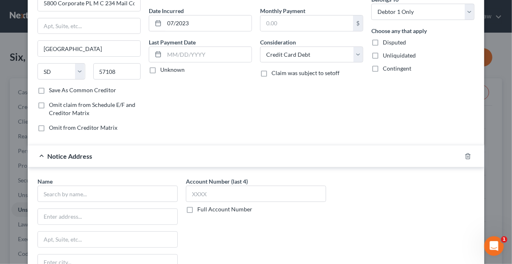
scroll to position [144, 0]
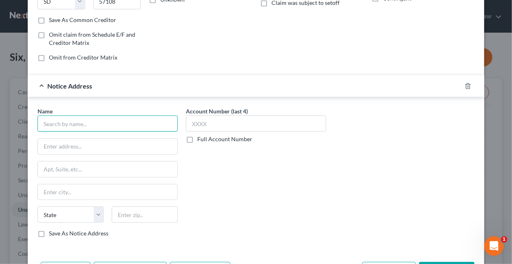
click at [126, 123] on input "text" at bounding box center [108, 123] width 140 height 16
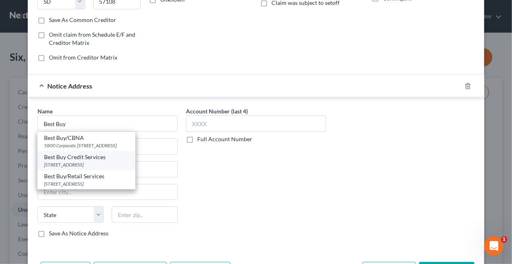
click at [92, 168] on div "[STREET_ADDRESS]" at bounding box center [86, 164] width 85 height 7
type input "Best Buy Credit Services"
type input "PO Box 790441"
type input "[GEOGRAPHIC_DATA]"
select select "26"
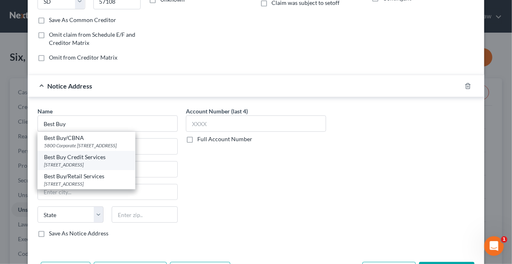
type input "63179"
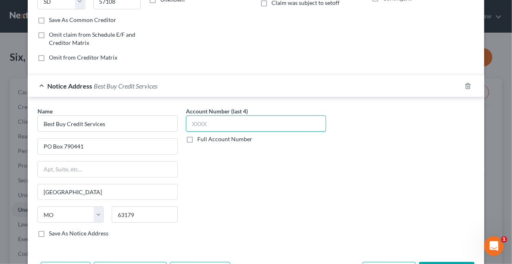
click at [217, 128] on input "text" at bounding box center [256, 123] width 140 height 16
type input "8116"
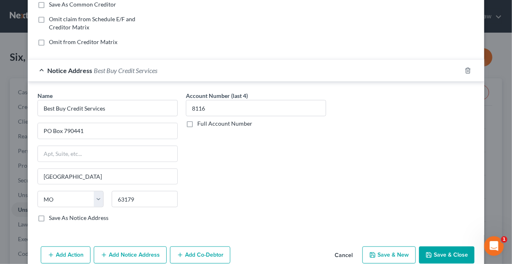
scroll to position [173, 0]
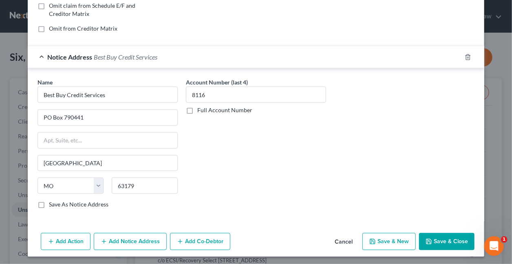
click at [439, 238] on button "Save & Close" at bounding box center [446, 241] width 55 height 17
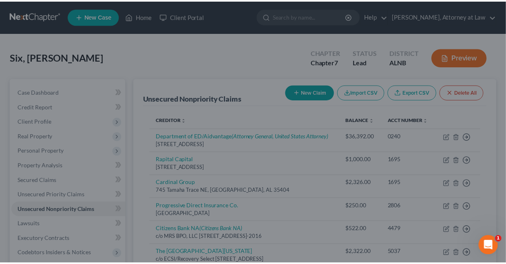
scroll to position [0, 0]
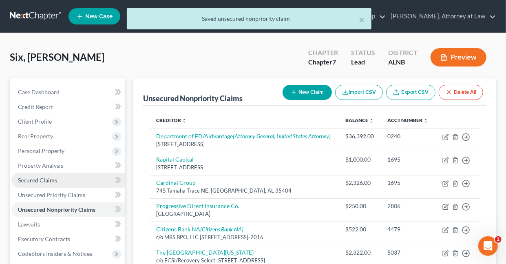
click at [53, 179] on span "Secured Claims" at bounding box center [37, 180] width 39 height 7
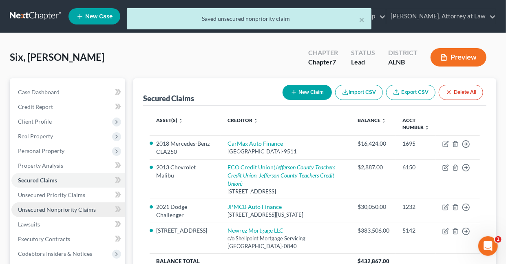
click at [50, 208] on span "Unsecured Nonpriority Claims" at bounding box center [57, 209] width 78 height 7
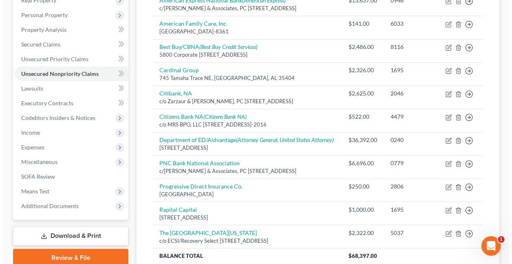
scroll to position [142, 0]
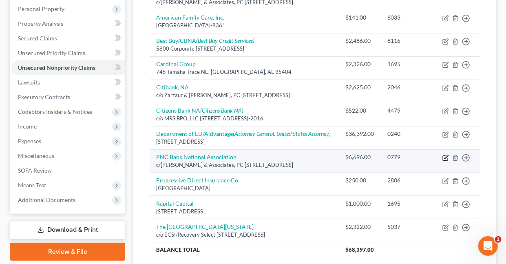
click at [447, 161] on icon "button" at bounding box center [445, 158] width 7 height 7
select select "0"
select select "10"
select select "0"
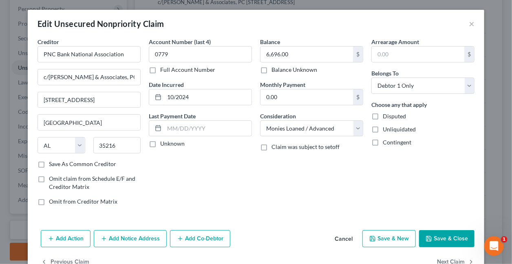
scroll to position [22, 0]
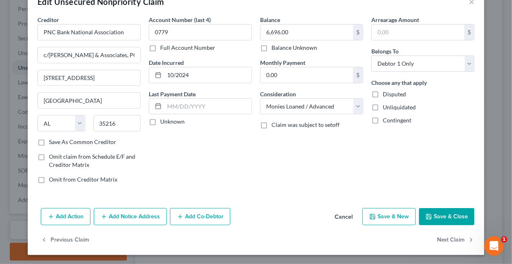
click at [126, 216] on button "Add Notice Address" at bounding box center [130, 216] width 73 height 17
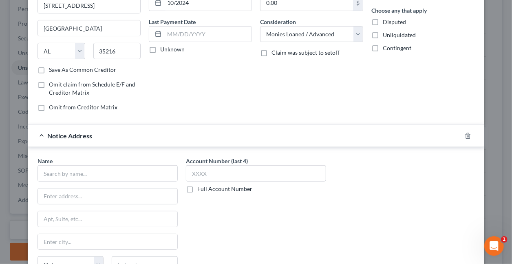
scroll to position [113, 0]
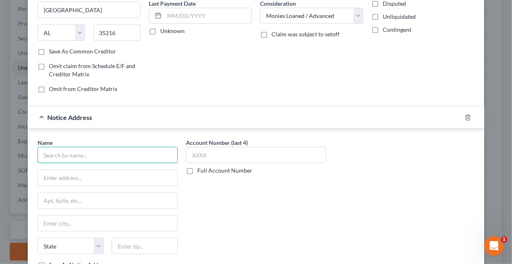
click at [140, 154] on input "text" at bounding box center [108, 155] width 140 height 16
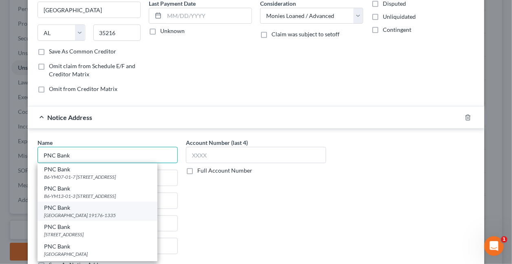
type input "PNC Bank"
click at [109, 212] on div "[GEOGRAPHIC_DATA] 19176-1335" at bounding box center [97, 215] width 107 height 7
type input "PO Box 71335"
type input "[GEOGRAPHIC_DATA]"
select select "39"
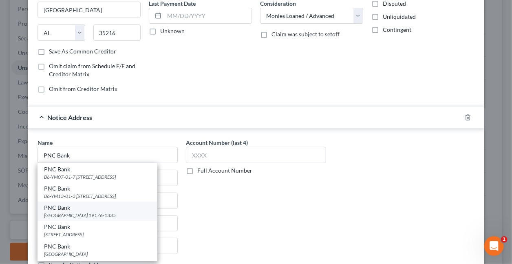
type input "19176-1335"
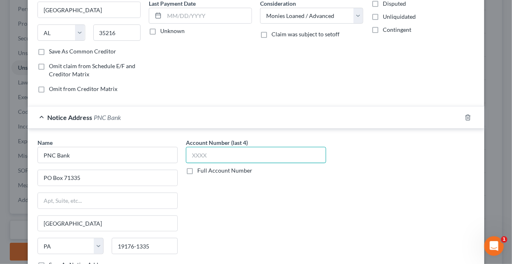
click at [259, 155] on input "text" at bounding box center [256, 155] width 140 height 16
type input "5538"
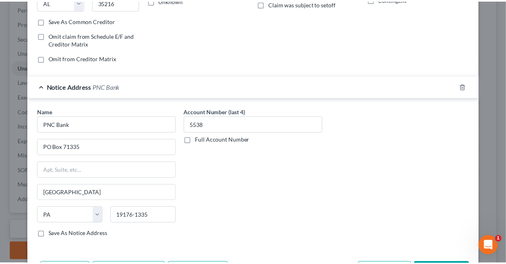
scroll to position [196, 0]
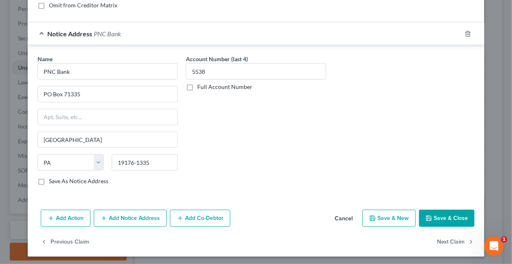
click at [455, 217] on button "Save & Close" at bounding box center [446, 218] width 55 height 17
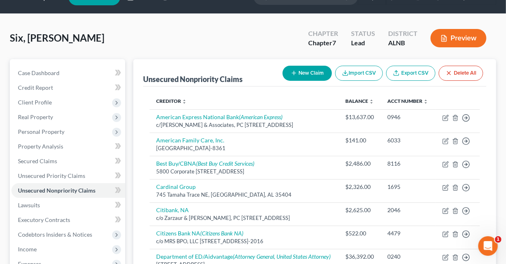
scroll to position [0, 0]
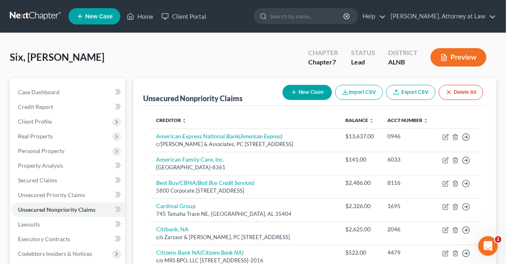
click at [314, 91] on button "New Claim" at bounding box center [307, 92] width 49 height 15
select select "0"
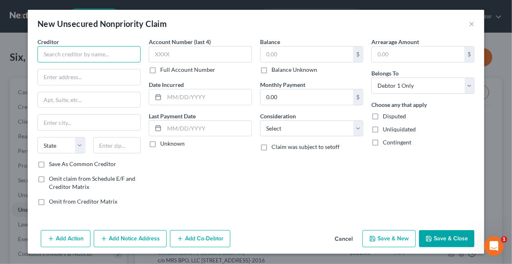
click at [108, 54] on input "text" at bounding box center [89, 54] width 103 height 16
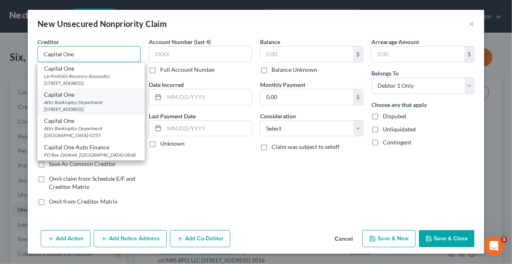
type input "Capital One"
click at [82, 106] on div "Attn: Bankruptcy Department [STREET_ADDRESS]" at bounding box center [91, 106] width 94 height 14
type input "Attn: Bankruptcy Department"
type input "PO Box 30285"
type input "[GEOGRAPHIC_DATA]"
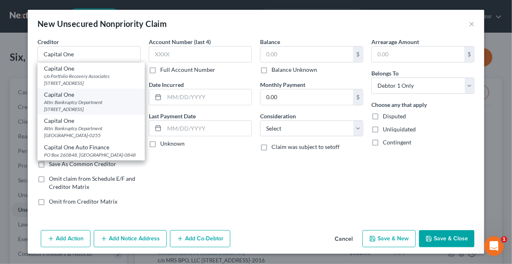
select select "46"
type input "84130-0285"
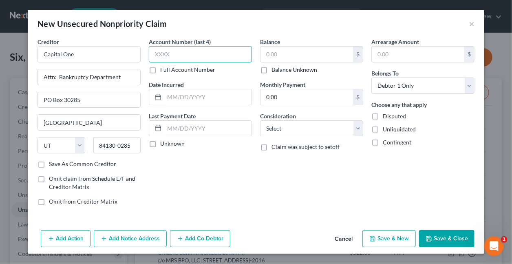
click at [198, 57] on input "text" at bounding box center [200, 54] width 103 height 16
type input "1695"
type input "10/2017"
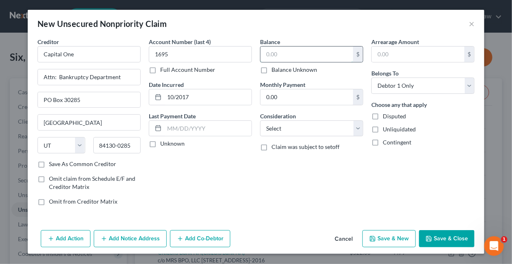
click at [298, 55] on input "text" at bounding box center [307, 53] width 93 height 15
type input "8,485"
click at [316, 124] on select "Select Cable / Satellite Services Collection Agency Credit Card Debt Debt Couns…" at bounding box center [311, 128] width 103 height 16
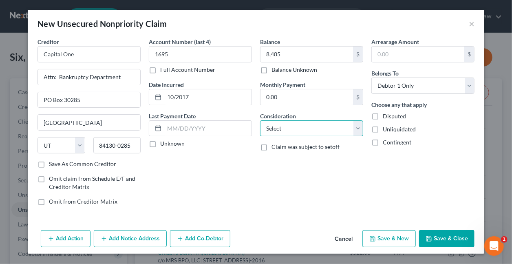
select select "2"
click at [260, 120] on select "Select Cable / Satellite Services Collection Agency Credit Card Debt Debt Couns…" at bounding box center [311, 128] width 103 height 16
click at [442, 239] on button "Save & Close" at bounding box center [446, 238] width 55 height 17
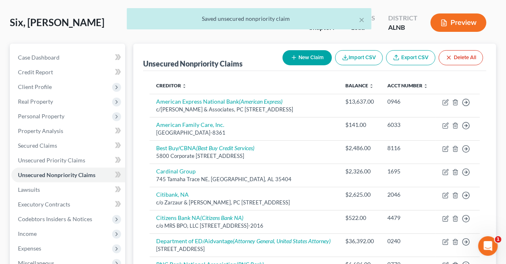
scroll to position [60, 0]
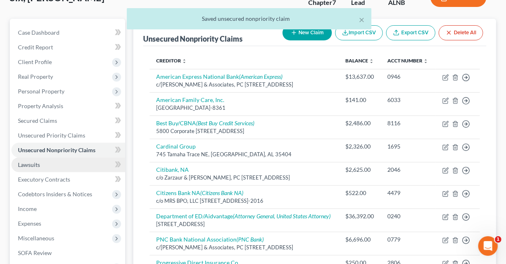
click at [36, 162] on span "Lawsuits" at bounding box center [29, 164] width 22 height 7
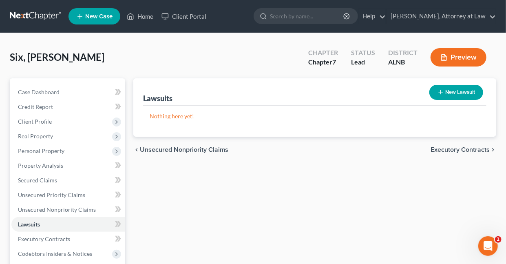
click at [462, 93] on button "New Lawsuit" at bounding box center [456, 92] width 54 height 15
select select "0"
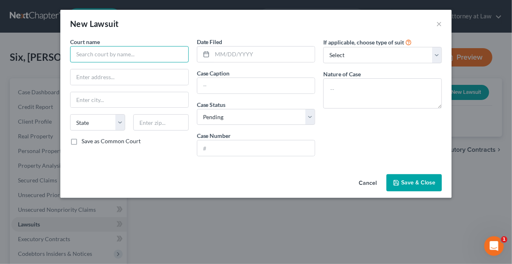
click at [106, 55] on input "text" at bounding box center [129, 54] width 119 height 16
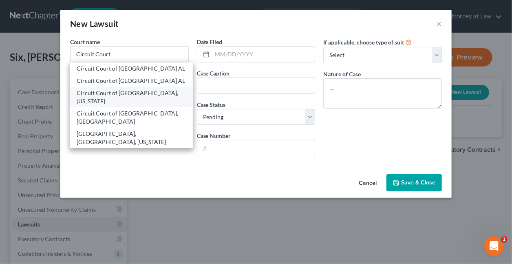
click at [95, 96] on div "Circuit Court of [GEOGRAPHIC_DATA], [US_STATE]" at bounding box center [132, 97] width 110 height 16
type input "Circuit Court of [GEOGRAPHIC_DATA], [US_STATE]"
type input "[STREET_ADDRESS][PERSON_NAME]"
type input "[GEOGRAPHIC_DATA]"
select select "0"
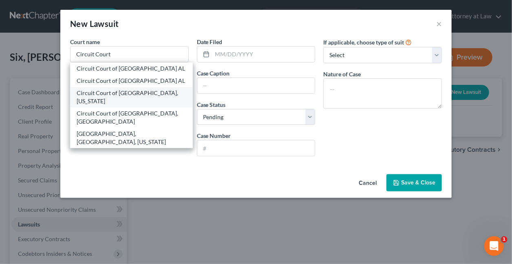
type input "35203"
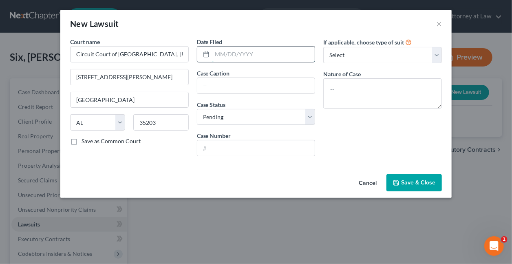
click at [270, 55] on input "text" at bounding box center [263, 53] width 103 height 15
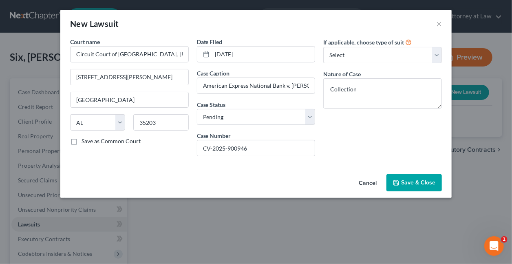
click at [408, 176] on button "Save & Close" at bounding box center [414, 182] width 55 height 17
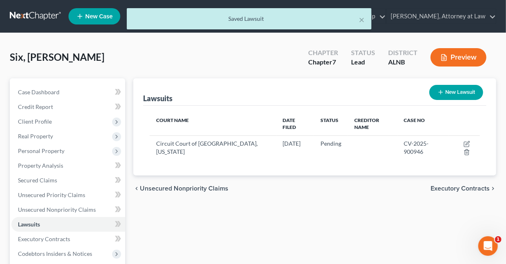
click at [457, 91] on button "New Lawsuit" at bounding box center [456, 92] width 54 height 15
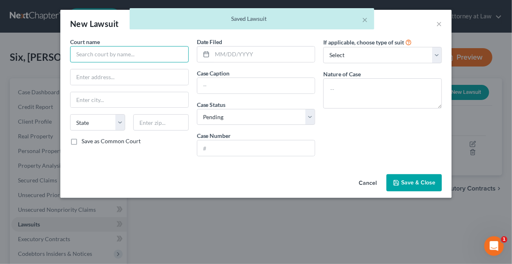
click at [134, 55] on input "text" at bounding box center [129, 54] width 119 height 16
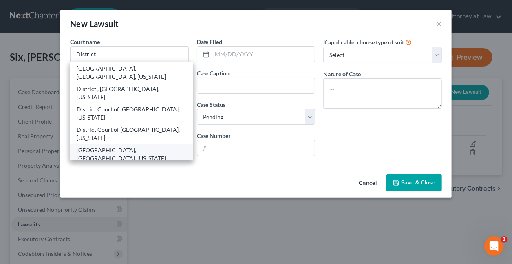
click at [91, 146] on div "[GEOGRAPHIC_DATA], [GEOGRAPHIC_DATA], [US_STATE], [GEOGRAPHIC_DATA]" at bounding box center [132, 158] width 110 height 24
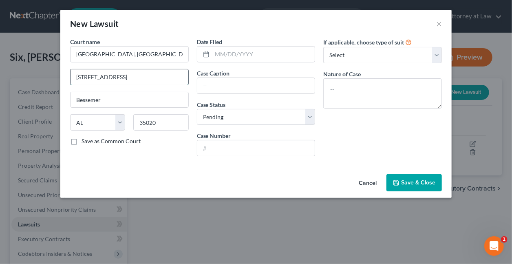
click at [136, 77] on input "[STREET_ADDRESS]" at bounding box center [130, 76] width 118 height 15
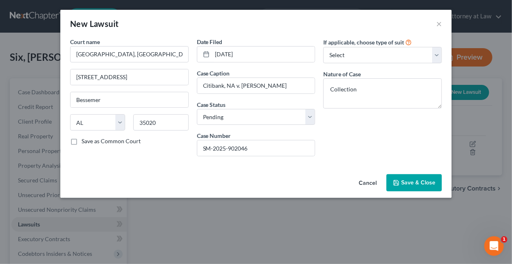
click at [427, 182] on span "Save & Close" at bounding box center [418, 182] width 34 height 7
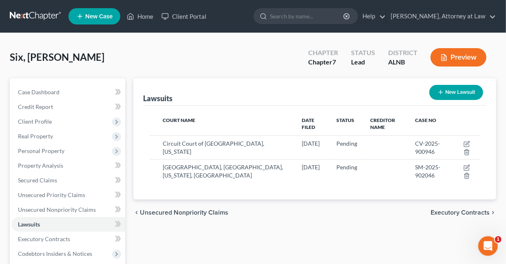
click at [448, 91] on button "New Lawsuit" at bounding box center [456, 92] width 54 height 15
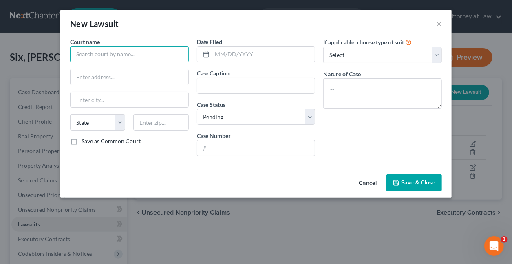
click at [94, 51] on input "text" at bounding box center [129, 54] width 119 height 16
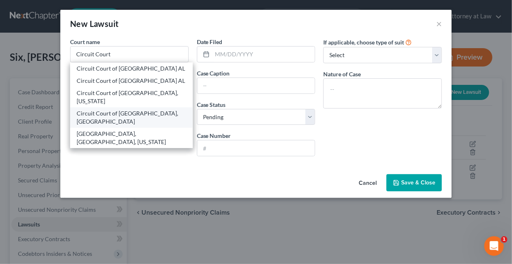
click at [84, 117] on div "Circuit Court of [GEOGRAPHIC_DATA], [GEOGRAPHIC_DATA]" at bounding box center [132, 117] width 110 height 16
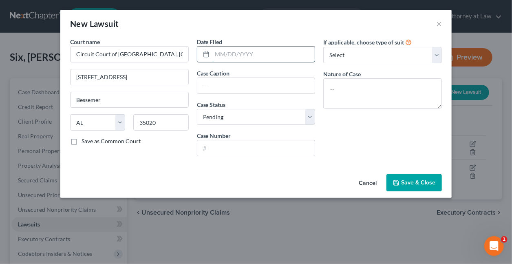
click at [260, 54] on input "text" at bounding box center [263, 53] width 103 height 15
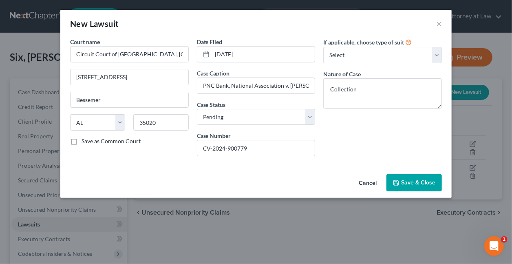
click at [403, 179] on span "Save & Close" at bounding box center [418, 182] width 34 height 7
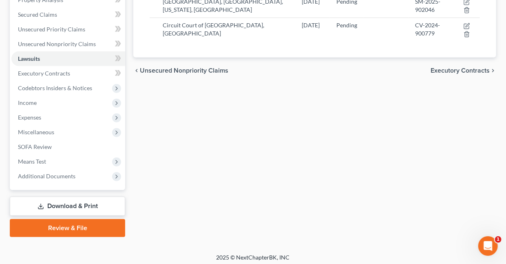
scroll to position [168, 0]
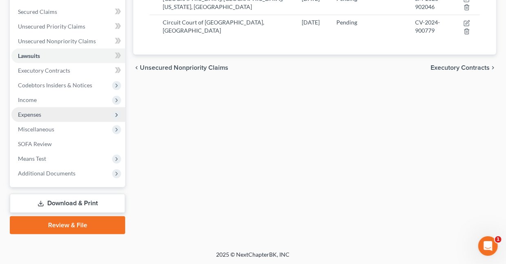
click at [39, 114] on span "Expenses" at bounding box center [29, 114] width 23 height 7
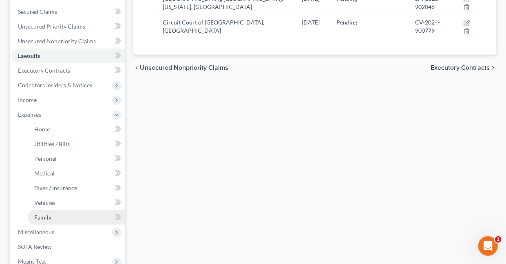
click at [42, 215] on span "Family" at bounding box center [42, 217] width 17 height 7
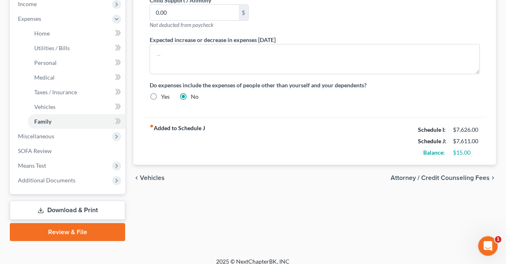
scroll to position [271, 0]
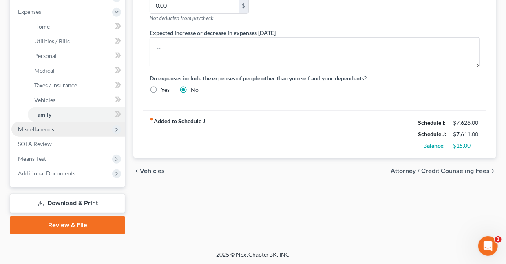
click at [42, 129] on span "Miscellaneous" at bounding box center [36, 129] width 36 height 7
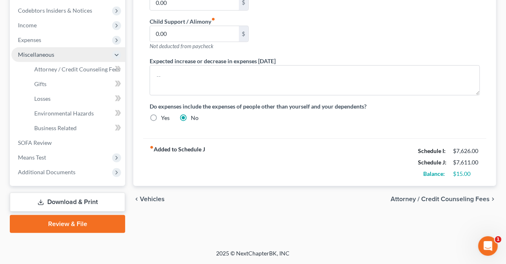
scroll to position [242, 0]
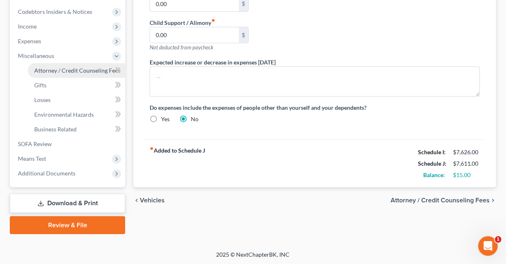
click at [54, 67] on span "Attorney / Credit Counseling Fees" at bounding box center [77, 70] width 86 height 7
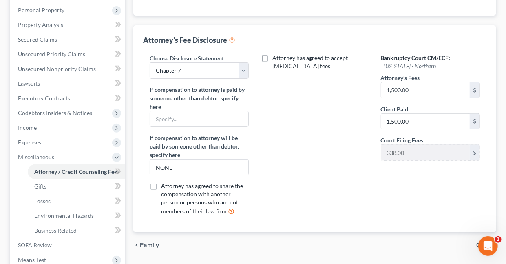
scroll to position [141, 0]
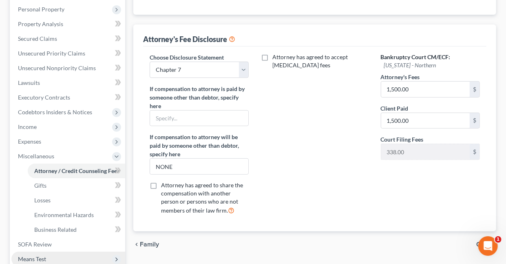
click at [26, 258] on span "Means Test" at bounding box center [32, 258] width 28 height 7
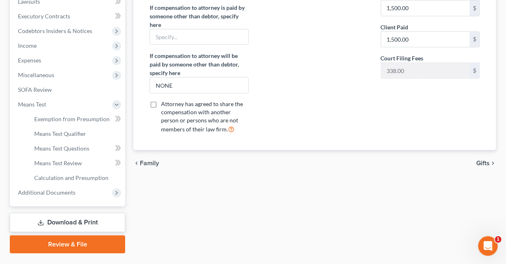
scroll to position [225, 0]
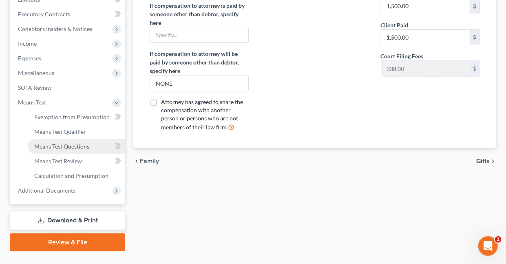
click at [60, 145] on span "Means Test Questions" at bounding box center [61, 146] width 55 height 7
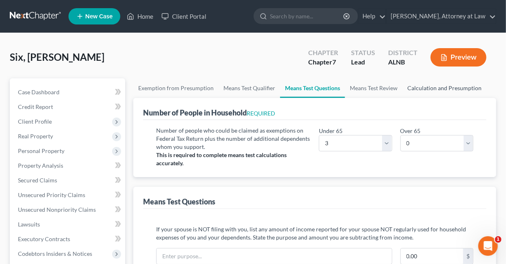
click at [426, 88] on link "Calculation and Presumption" at bounding box center [444, 88] width 84 height 20
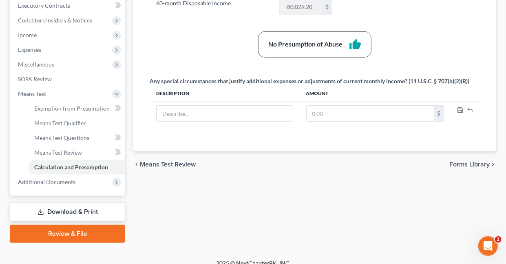
scroll to position [242, 0]
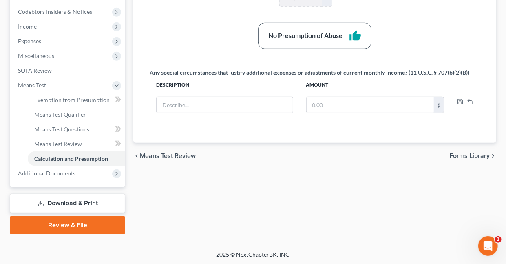
click at [62, 203] on link "Download & Print" at bounding box center [67, 203] width 115 height 19
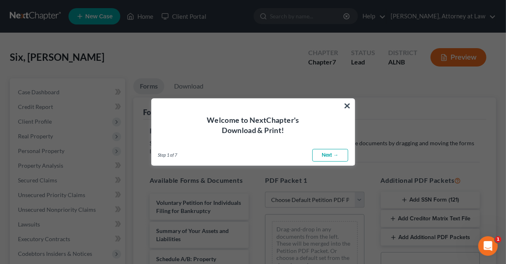
click at [329, 155] on link "Next →" at bounding box center [330, 155] width 36 height 13
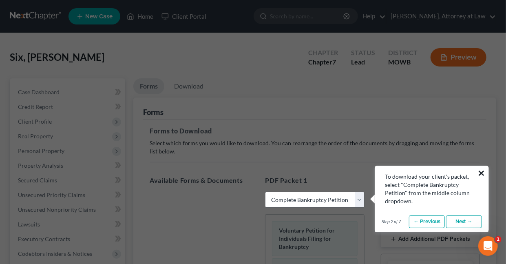
click at [484, 171] on button "×" at bounding box center [481, 172] width 8 height 13
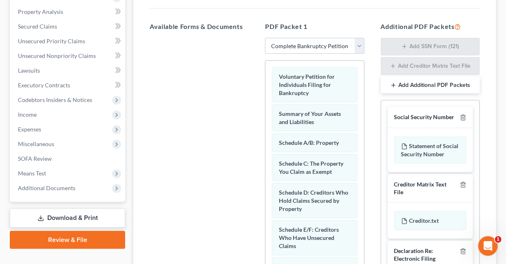
scroll to position [248, 0]
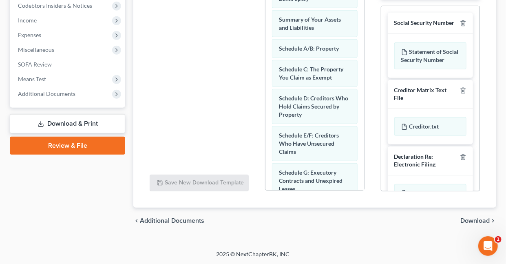
click at [55, 122] on link "Download & Print" at bounding box center [67, 123] width 115 height 19
click at [66, 121] on link "Download & Print" at bounding box center [67, 123] width 115 height 19
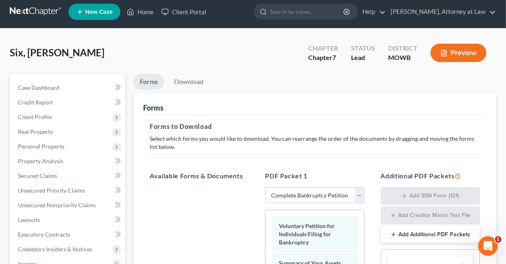
scroll to position [0, 0]
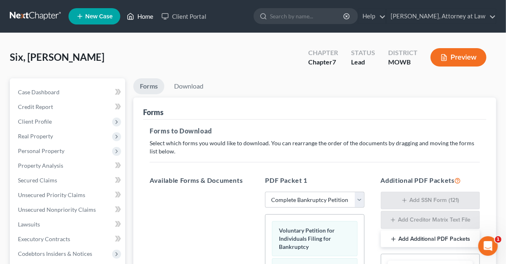
click at [146, 17] on link "Home" at bounding box center [140, 16] width 35 height 15
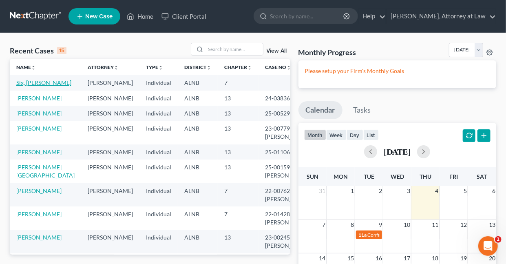
click at [35, 82] on link "Six, [PERSON_NAME]" at bounding box center [43, 82] width 55 height 7
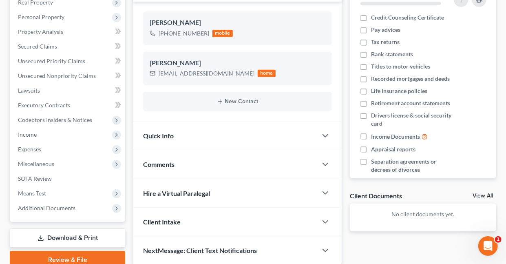
scroll to position [168, 0]
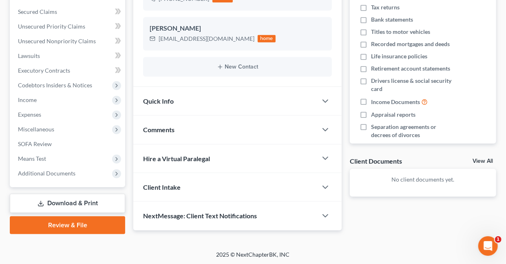
click at [56, 201] on link "Download & Print" at bounding box center [67, 203] width 115 height 19
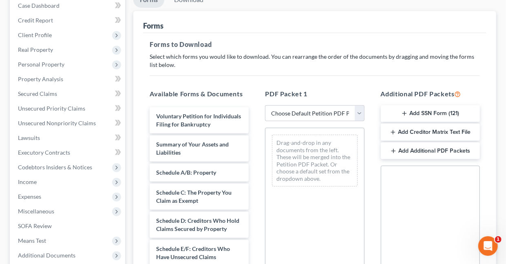
scroll to position [101, 0]
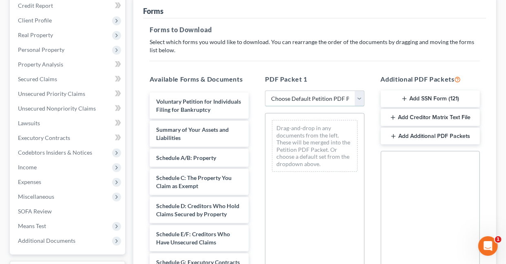
click at [287, 96] on select "Choose Default Petition PDF Packet Complete Bankruptcy Petition (all forms and …" at bounding box center [314, 99] width 99 height 16
click at [265, 91] on select "Choose Default Petition PDF Packet Complete Bankruptcy Petition (all forms and …" at bounding box center [314, 99] width 99 height 16
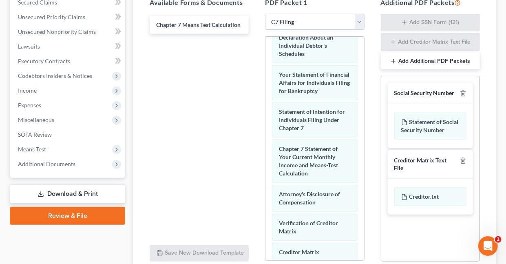
scroll to position [369, 0]
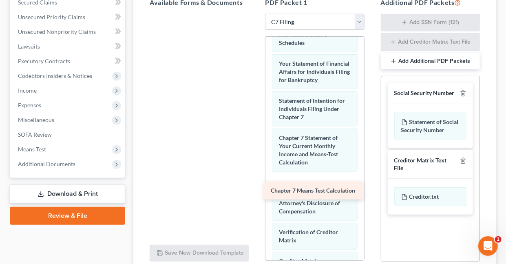
drag, startPoint x: 172, startPoint y: 24, endPoint x: 286, endPoint y: 188, distance: 199.7
click at [255, 14] on div "Chapter 7 Means Test Calculation Chapter 7 Means Test Calculation" at bounding box center [199, 14] width 112 height 0
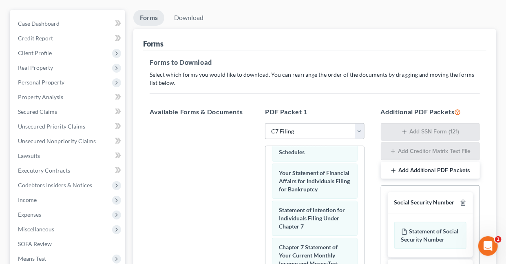
scroll to position [0, 0]
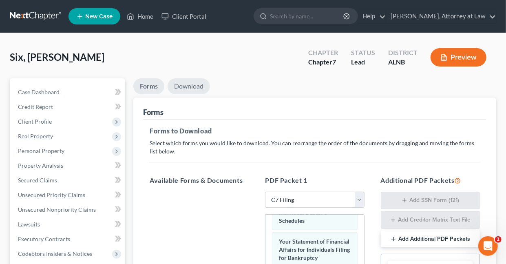
click at [185, 84] on link "Download" at bounding box center [189, 86] width 42 height 16
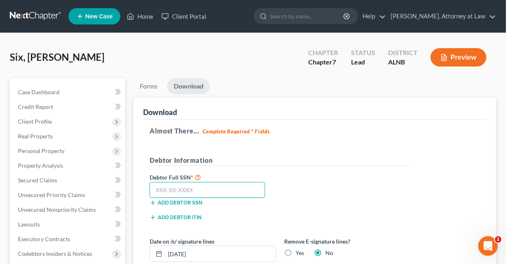
click at [227, 190] on input "text" at bounding box center [207, 190] width 115 height 16
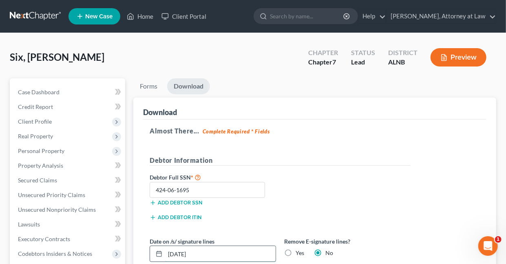
click at [218, 249] on input "[DATE]" at bounding box center [220, 253] width 110 height 15
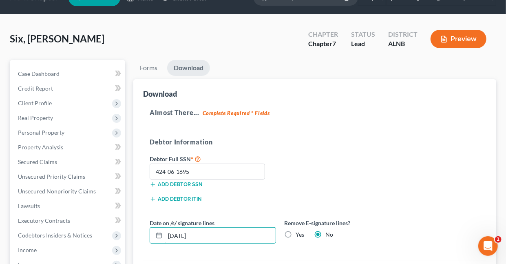
scroll to position [15, 0]
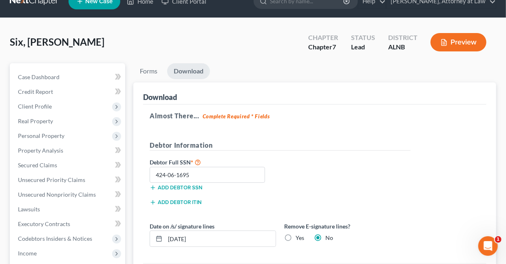
click at [196, 68] on link "Download" at bounding box center [188, 71] width 43 height 16
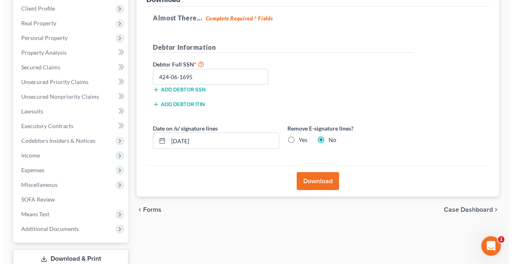
scroll to position [115, 0]
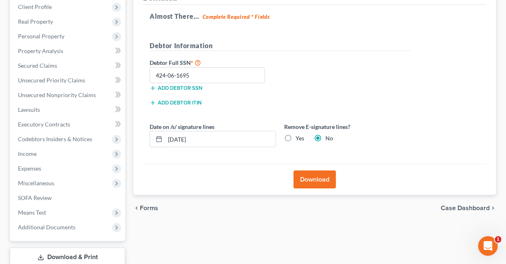
click at [322, 177] on button "Download" at bounding box center [315, 179] width 42 height 18
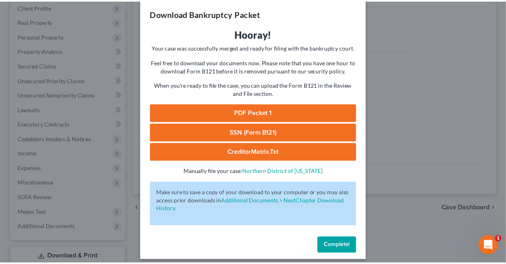
scroll to position [16, 0]
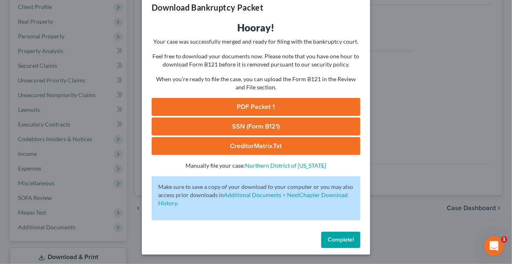
click at [257, 108] on link "PDF Packet 1" at bounding box center [256, 107] width 209 height 18
click at [331, 239] on span "Complete!" at bounding box center [341, 239] width 26 height 7
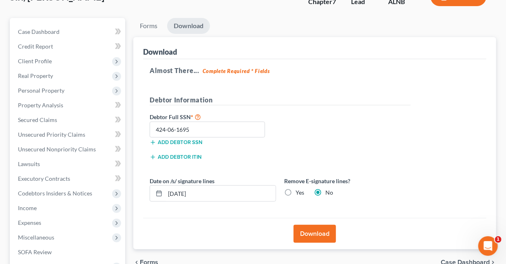
scroll to position [0, 0]
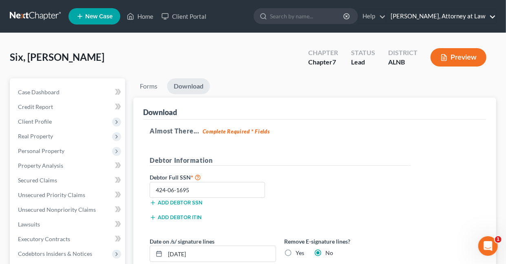
click at [494, 15] on link "[PERSON_NAME], Attorney at Law" at bounding box center [441, 16] width 109 height 15
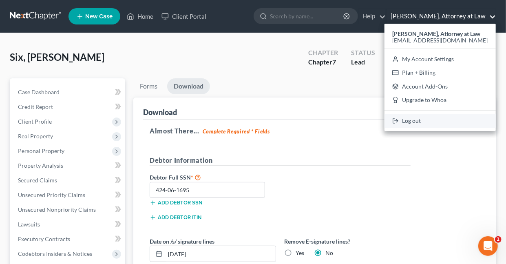
click at [422, 119] on link "Log out" at bounding box center [440, 121] width 111 height 14
